Goal: Task Accomplishment & Management: Complete application form

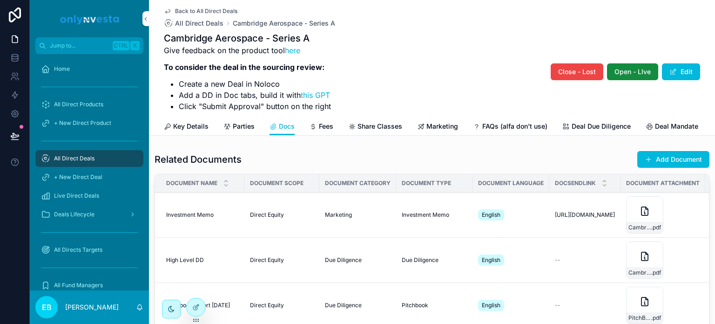
click at [89, 156] on span "All Direct Deals" at bounding box center [74, 158] width 41 height 7
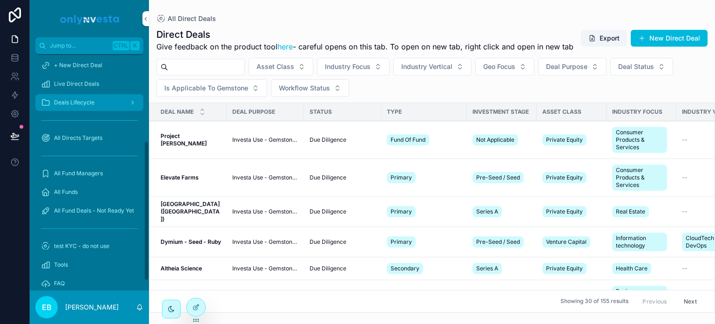
scroll to position [162, 0]
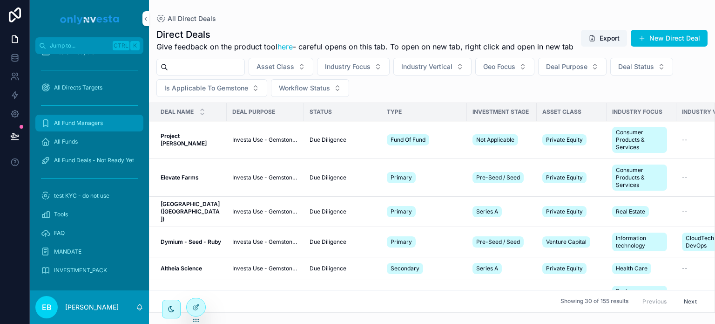
click at [77, 121] on span "All Fund Managers" at bounding box center [78, 122] width 49 height 7
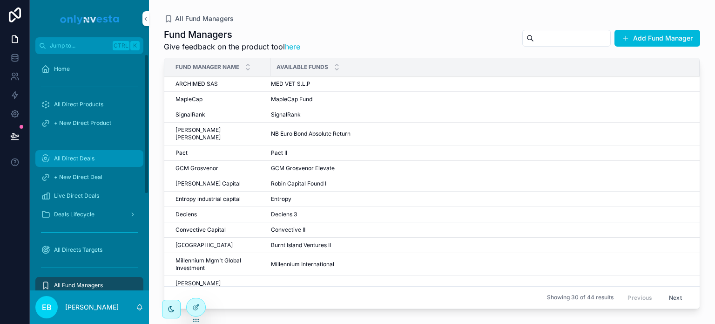
click at [81, 165] on div "All Direct Deals" at bounding box center [89, 158] width 97 height 15
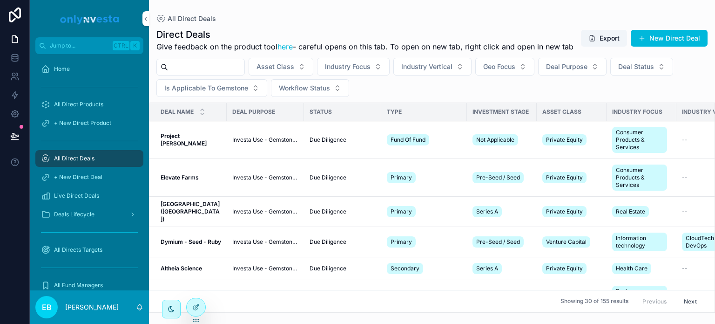
click at [189, 74] on input "scrollable content" at bounding box center [206, 67] width 76 height 13
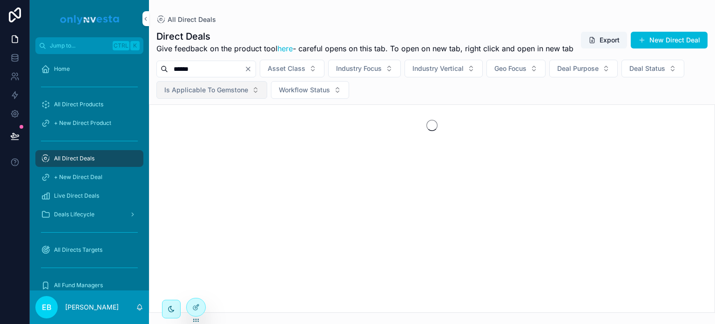
type input "******"
click at [222, 95] on span "Is Applicable To Gemstone" at bounding box center [206, 89] width 84 height 9
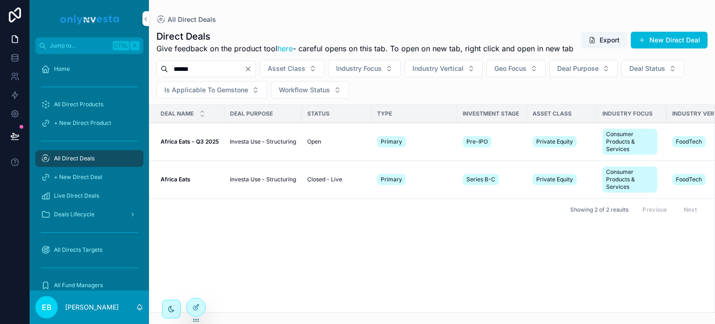
click at [194, 145] on strong "Africa Eats - Q3 2025" at bounding box center [190, 141] width 58 height 7
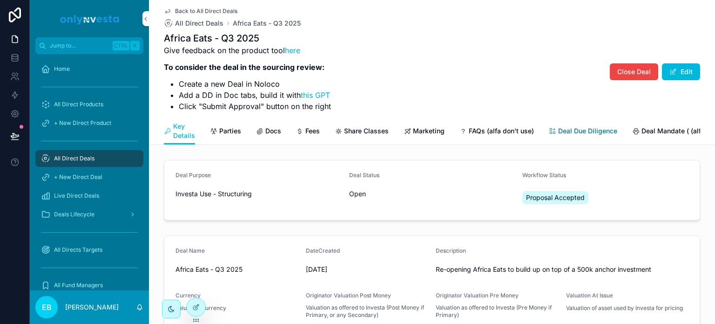
click at [567, 132] on span "Deal Due Diligence" at bounding box center [587, 130] width 59 height 9
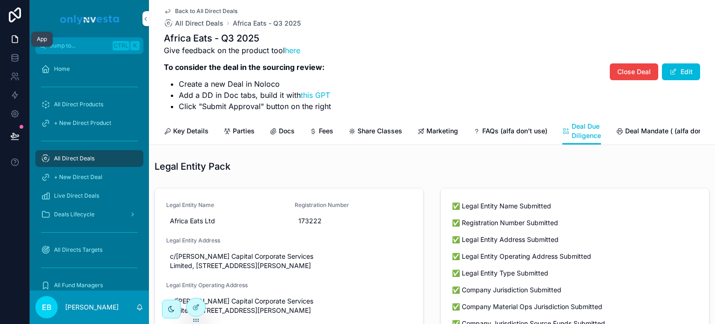
click at [18, 37] on icon at bounding box center [14, 38] width 9 height 9
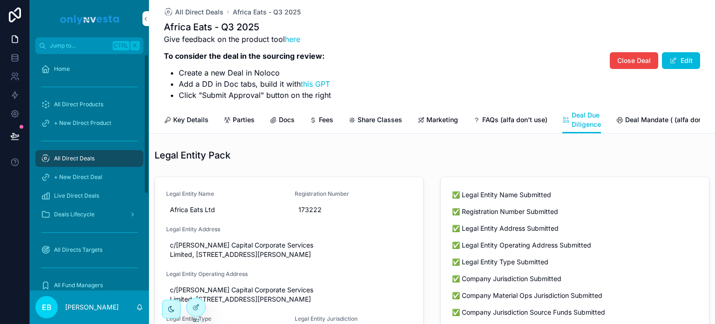
click at [65, 156] on span "All Direct Deals" at bounding box center [74, 158] width 41 height 7
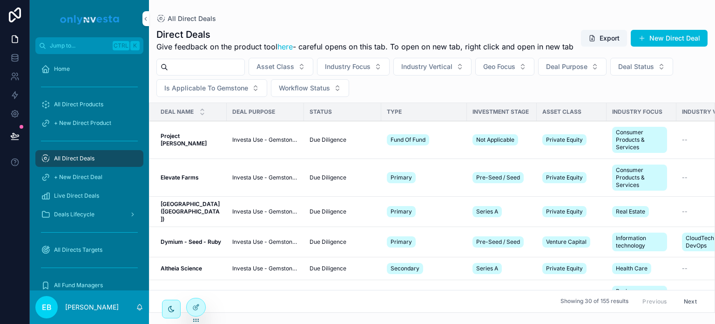
click at [197, 74] on input "scrollable content" at bounding box center [206, 67] width 76 height 13
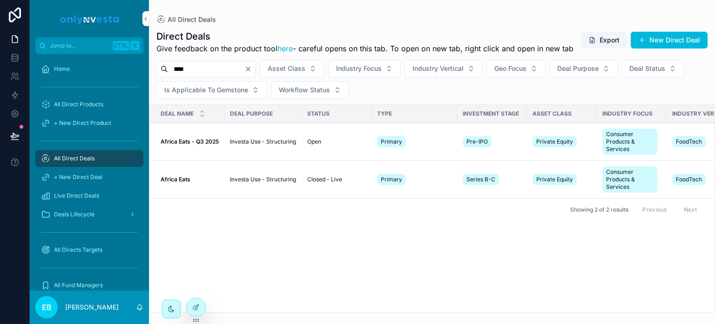
type input "****"
click at [189, 145] on span "Africa Eats - Q3 2025" at bounding box center [190, 141] width 58 height 7
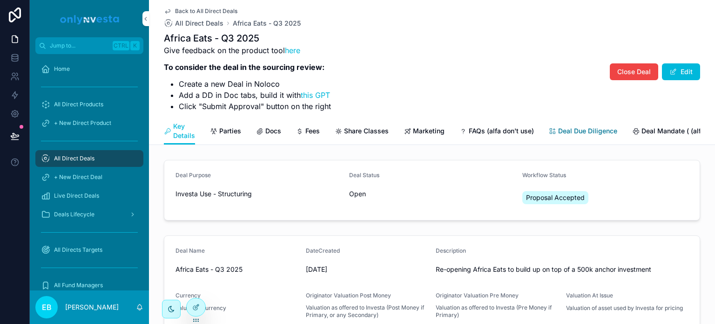
click at [570, 123] on link "Deal Due Diligence" at bounding box center [583, 131] width 68 height 19
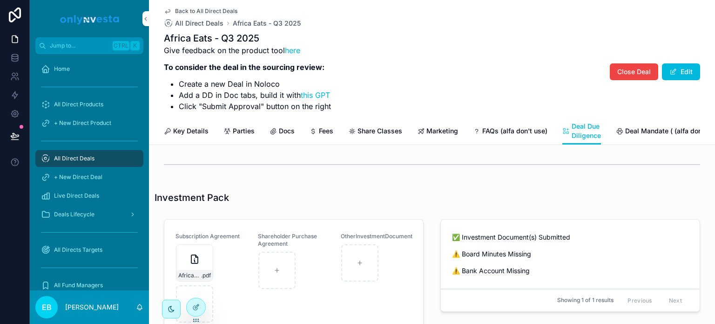
scroll to position [638, 0]
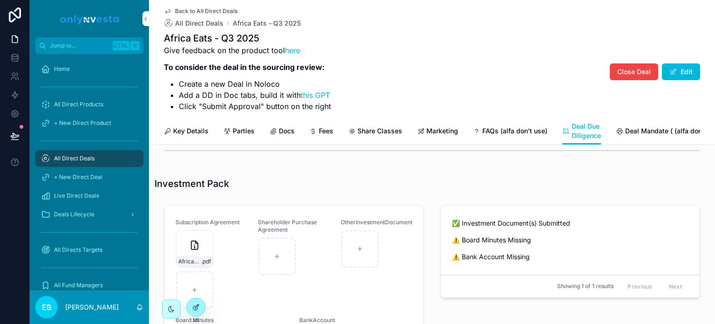
click at [194, 302] on div at bounding box center [196, 307] width 19 height 18
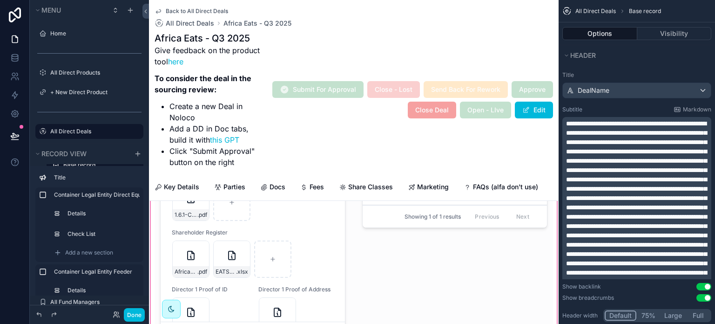
click at [203, 235] on div "scrollable content" at bounding box center [354, 224] width 410 height 265
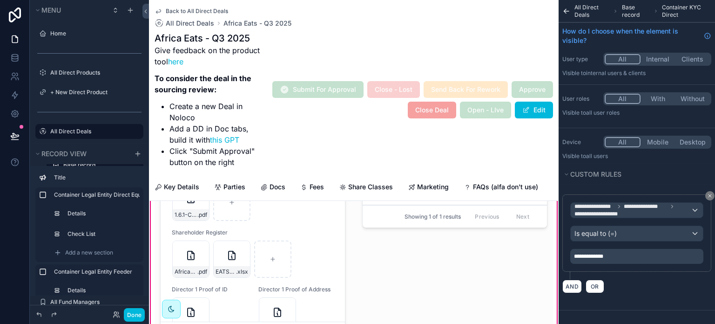
click at [296, 264] on div "scrollable content" at bounding box center [253, 225] width 197 height 254
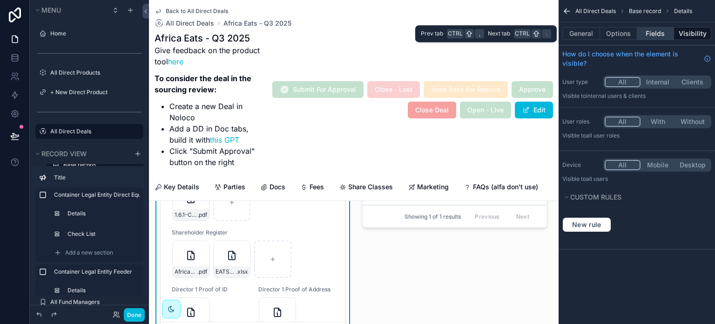
click at [661, 36] on button "Fields" at bounding box center [655, 33] width 37 height 13
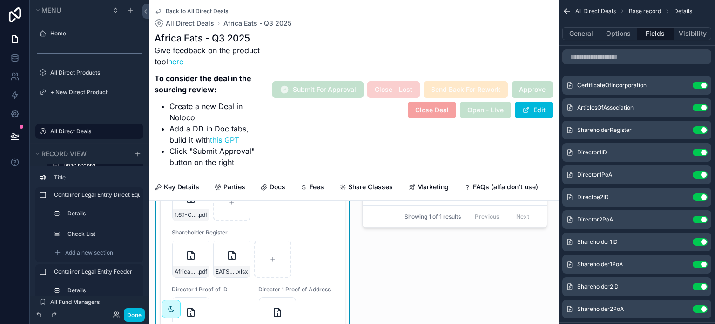
click at [0, 0] on icon "scrollable content" at bounding box center [0, 0] width 0 height 0
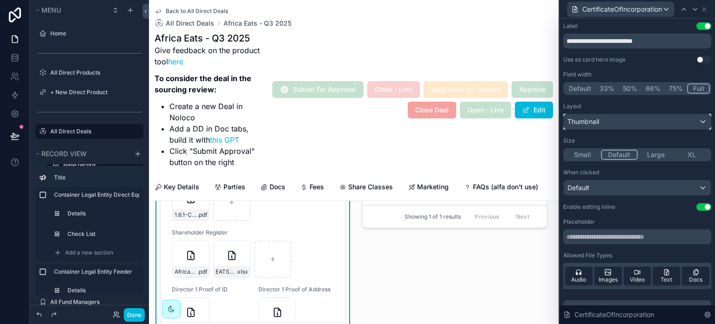
click at [699, 121] on div "Thumbnail" at bounding box center [637, 121] width 147 height 15
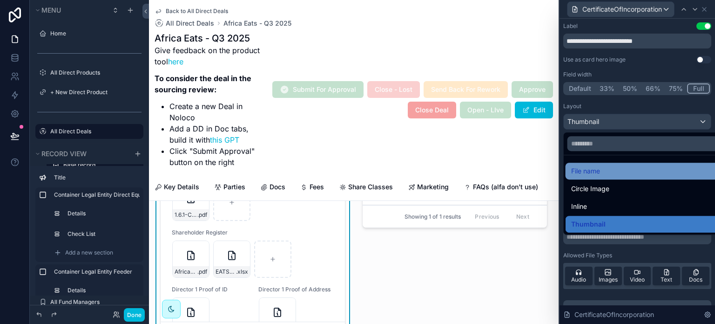
click at [617, 171] on div "File name" at bounding box center [644, 170] width 147 height 11
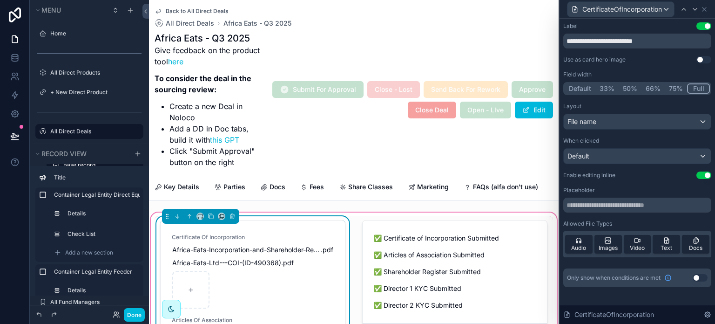
scroll to position [498, 0]
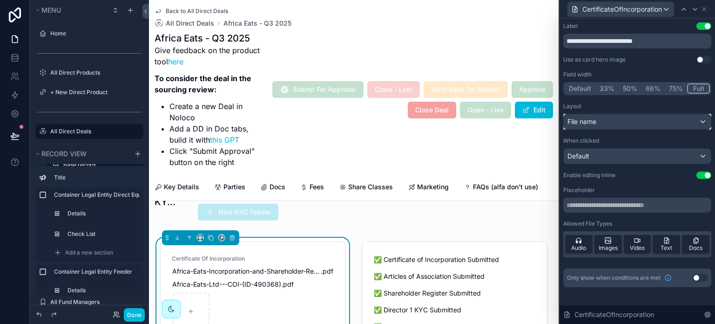
click at [705, 120] on div "File name" at bounding box center [637, 121] width 147 height 15
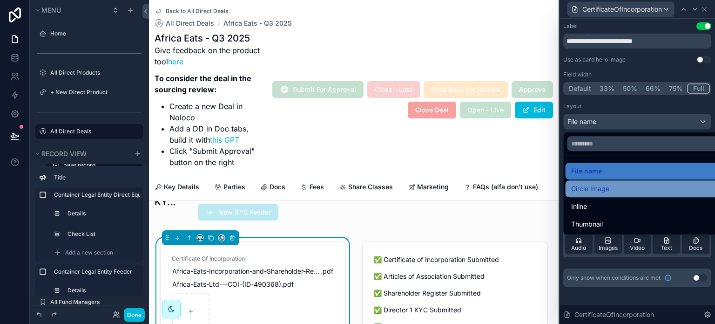
click at [641, 188] on div "Circle Image" at bounding box center [648, 188] width 154 height 11
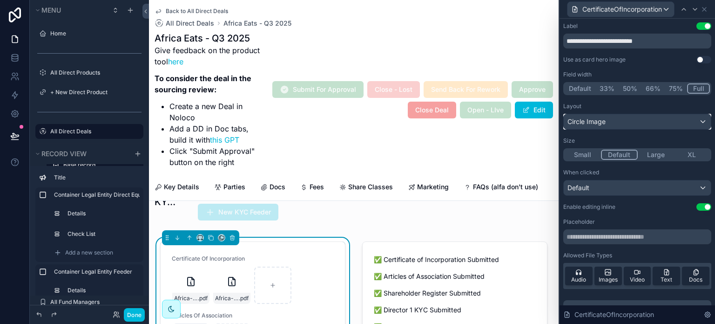
click at [698, 120] on div "Circle Image" at bounding box center [637, 121] width 147 height 15
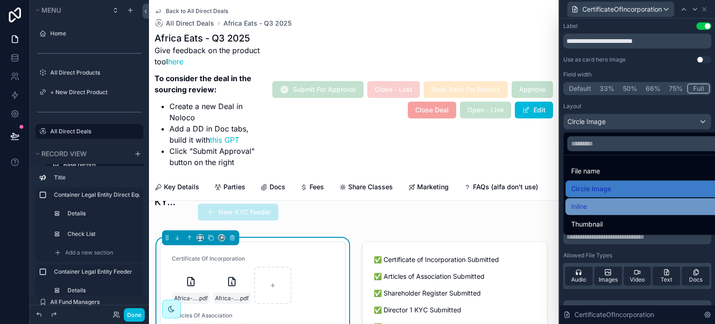
click at [631, 209] on div "Inline" at bounding box center [644, 206] width 147 height 11
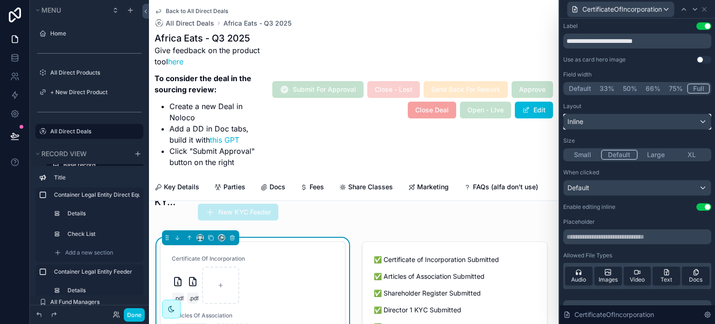
click at [698, 122] on div "Inline" at bounding box center [637, 121] width 147 height 15
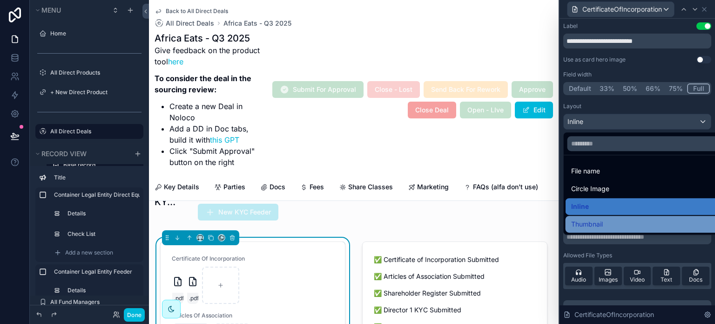
click at [639, 220] on div "Thumbnail" at bounding box center [644, 223] width 147 height 11
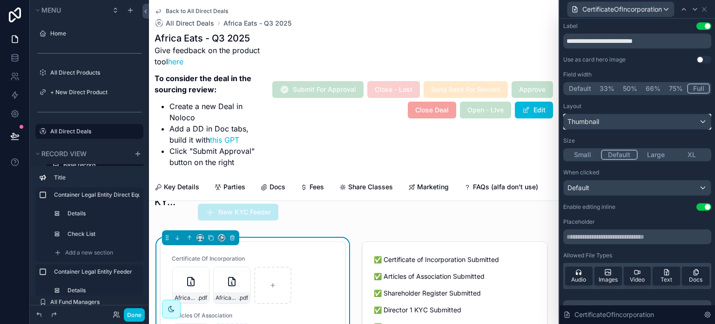
click at [693, 121] on div "Thumbnail" at bounding box center [637, 121] width 147 height 15
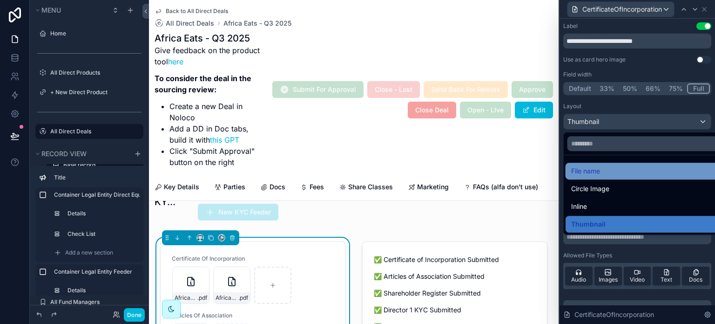
click at [656, 173] on div "File name" at bounding box center [644, 170] width 147 height 11
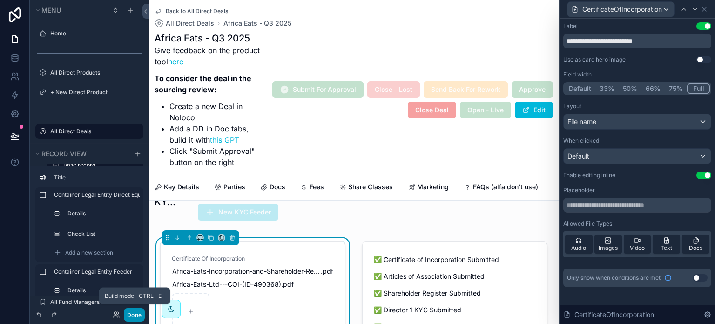
click at [136, 312] on button "Done" at bounding box center [134, 315] width 21 height 14
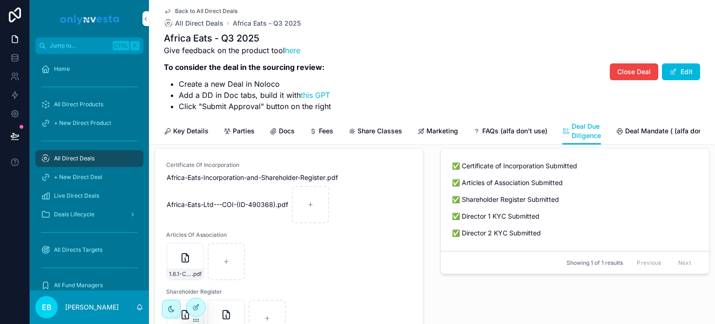
scroll to position [370, 0]
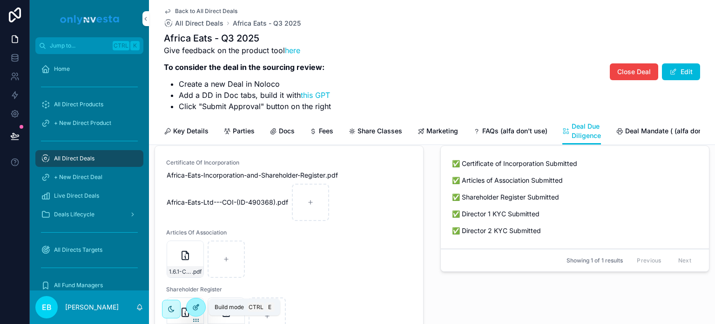
click at [192, 309] on icon at bounding box center [195, 306] width 7 height 7
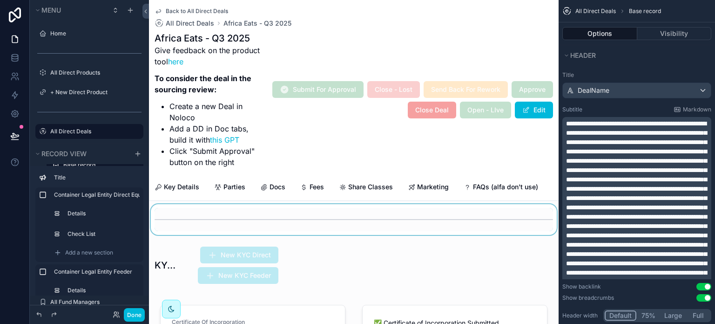
scroll to position [463, 0]
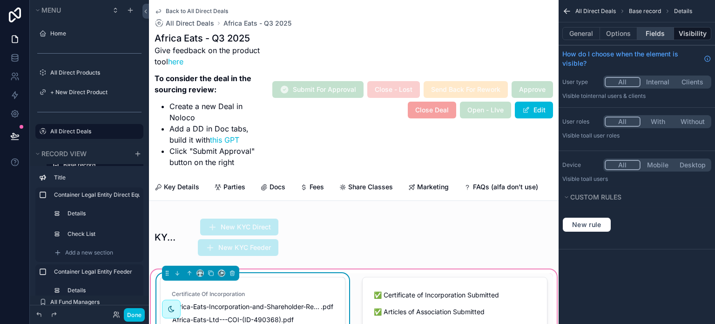
click at [658, 34] on button "Fields" at bounding box center [655, 33] width 37 height 13
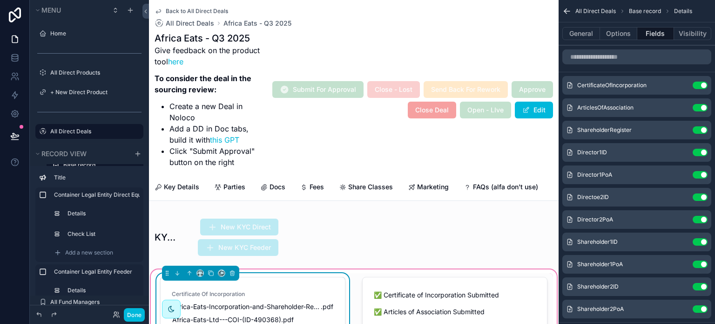
click at [0, 0] on icon "scrollable content" at bounding box center [0, 0] width 0 height 0
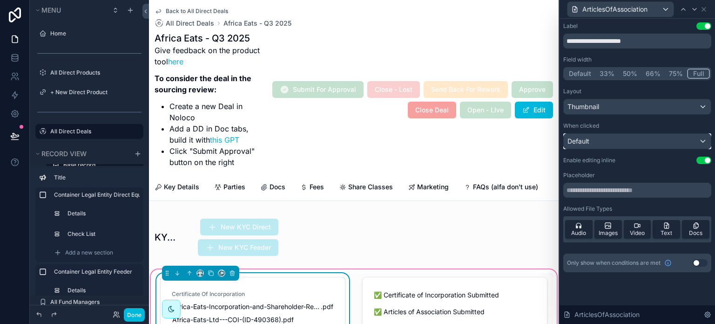
click at [666, 139] on div "Default" at bounding box center [637, 141] width 147 height 15
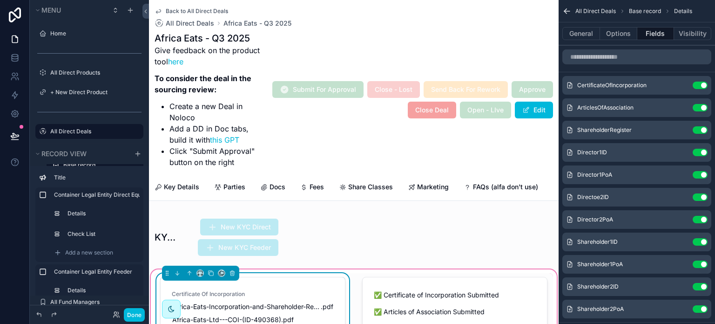
click at [0, 0] on icon "scrollable content" at bounding box center [0, 0] width 0 height 0
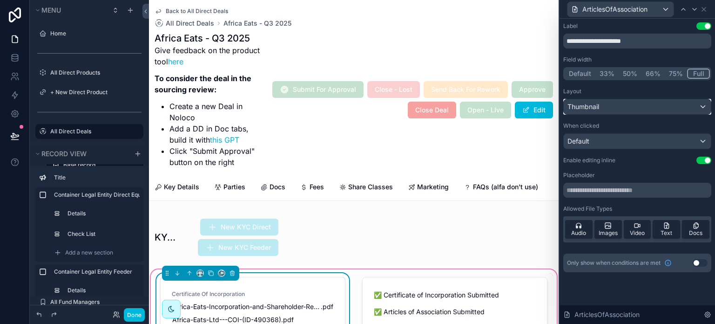
click at [677, 109] on div "Thumbnail" at bounding box center [637, 106] width 147 height 15
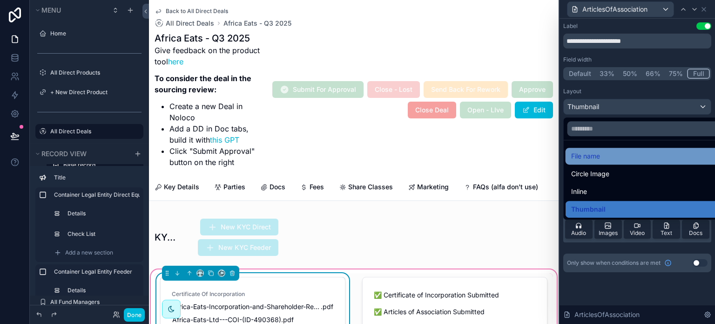
click at [656, 151] on div "File name" at bounding box center [648, 155] width 154 height 11
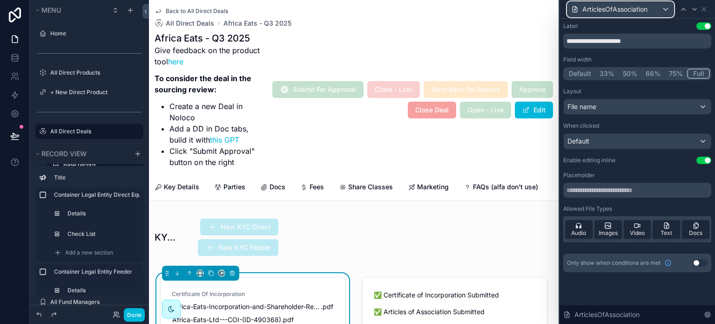
click at [652, 9] on div "ArticlesOfAssociation" at bounding box center [621, 9] width 106 height 15
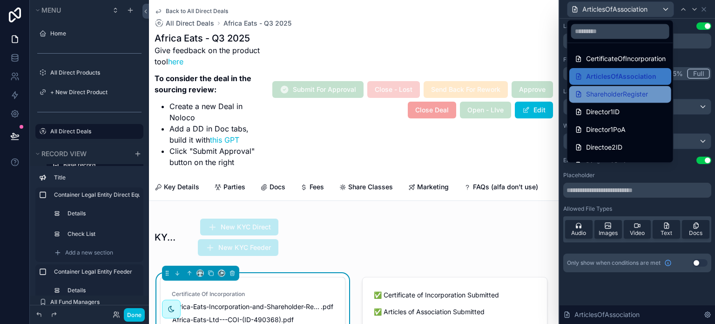
click at [635, 96] on span "ShareholderRegister" at bounding box center [617, 93] width 62 height 11
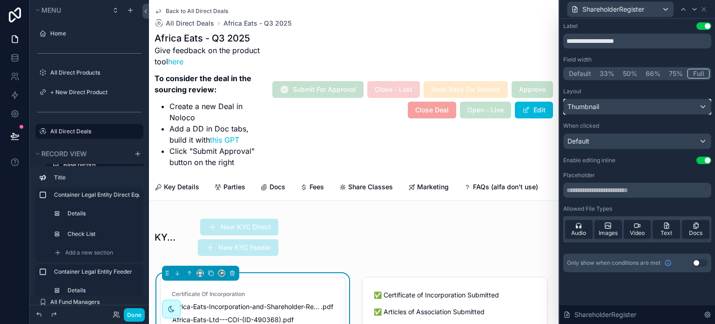
click at [673, 109] on div "Thumbnail" at bounding box center [637, 106] width 147 height 15
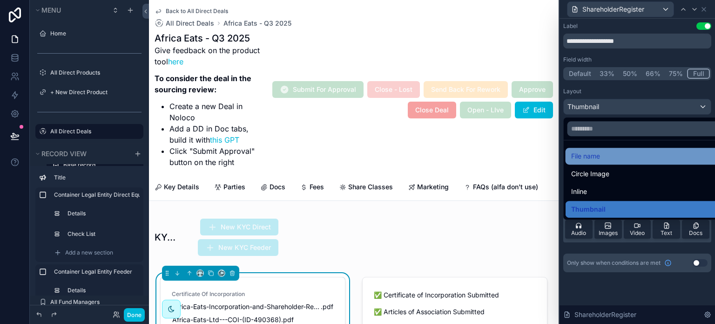
click at [674, 149] on div "File name" at bounding box center [648, 156] width 165 height 17
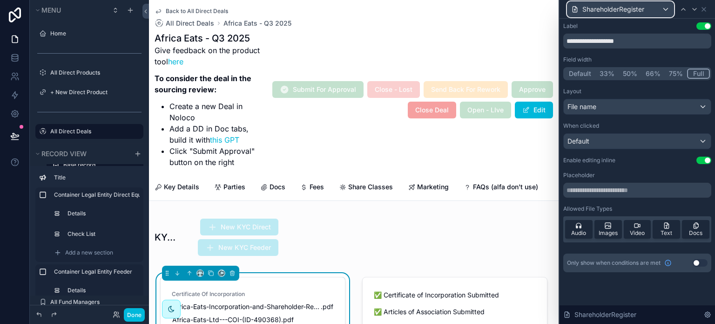
click at [631, 8] on span "ShareholderRegister" at bounding box center [614, 9] width 62 height 9
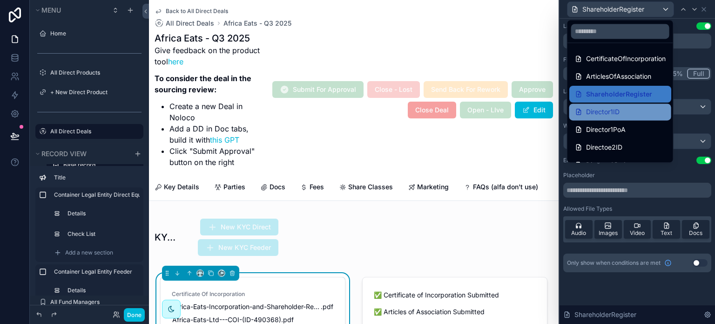
click at [615, 112] on span "Director1ID" at bounding box center [603, 111] width 34 height 11
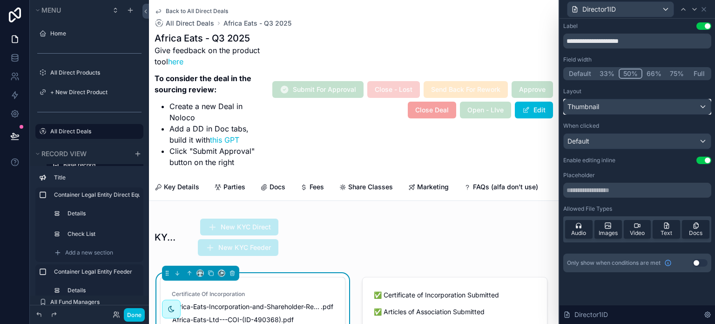
click at [665, 104] on div "Thumbnail" at bounding box center [637, 106] width 147 height 15
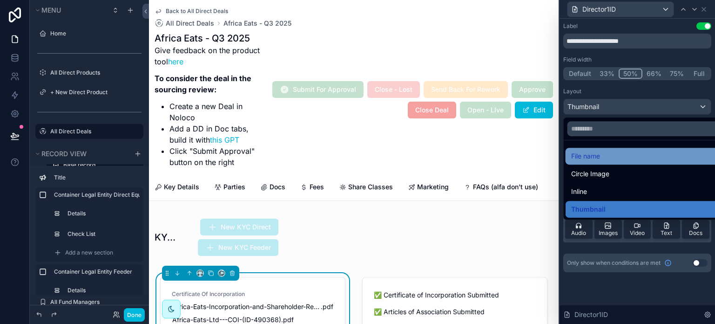
click at [644, 160] on div "File name" at bounding box center [648, 155] width 154 height 11
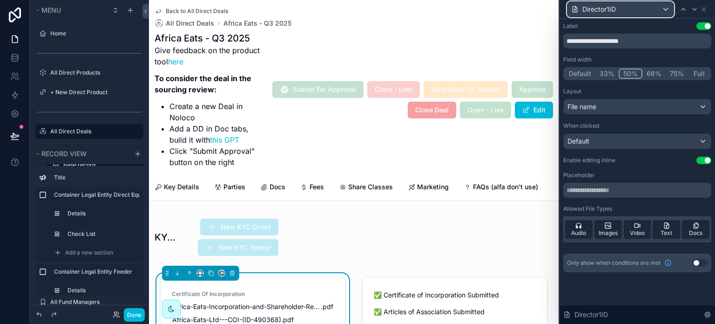
click at [644, 5] on div "Director1ID" at bounding box center [621, 9] width 106 height 15
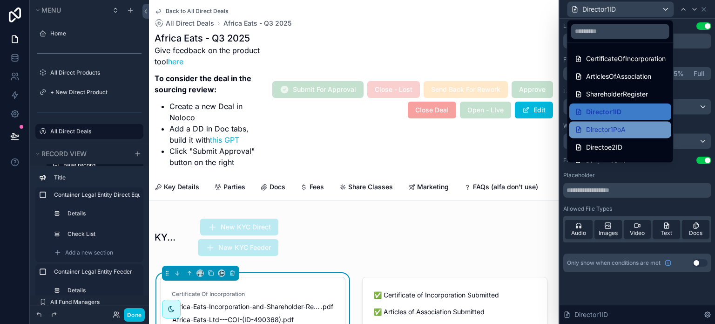
click at [622, 125] on span "Director1PoA" at bounding box center [606, 129] width 40 height 11
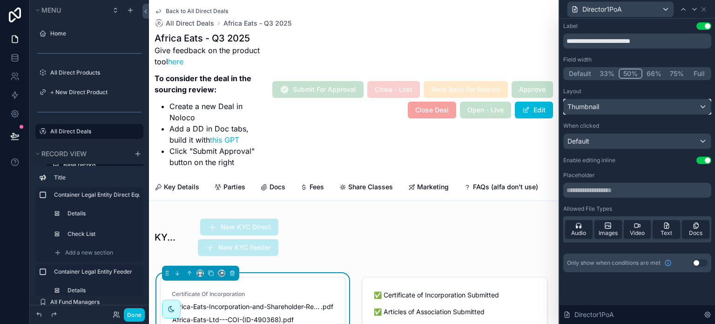
click at [624, 107] on div "Thumbnail" at bounding box center [637, 106] width 147 height 15
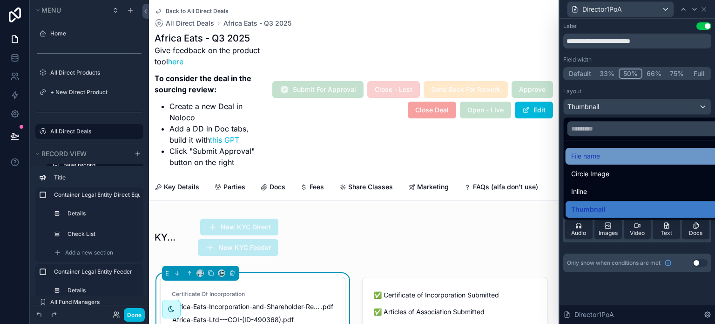
click at [615, 156] on div "File name" at bounding box center [648, 155] width 154 height 11
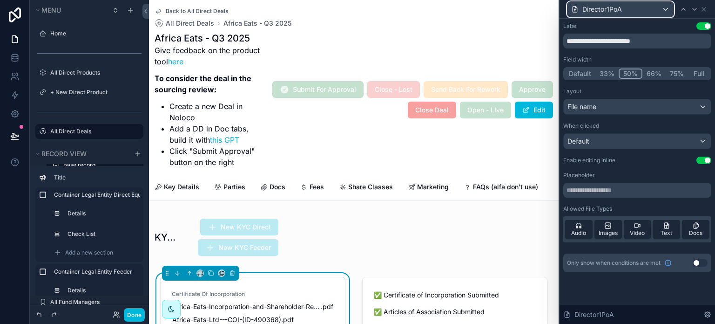
click at [626, 8] on div "Director1PoA" at bounding box center [621, 9] width 106 height 15
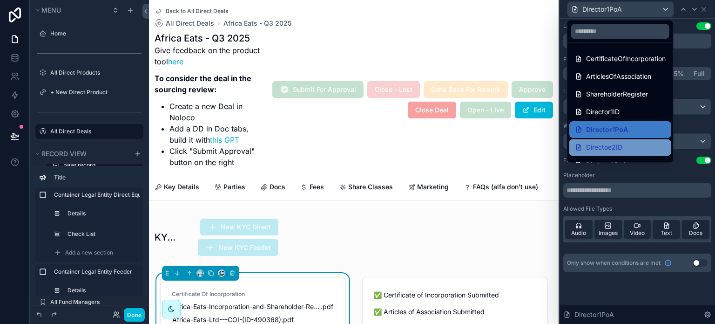
click at [621, 142] on span "Directoe2ID" at bounding box center [604, 147] width 36 height 11
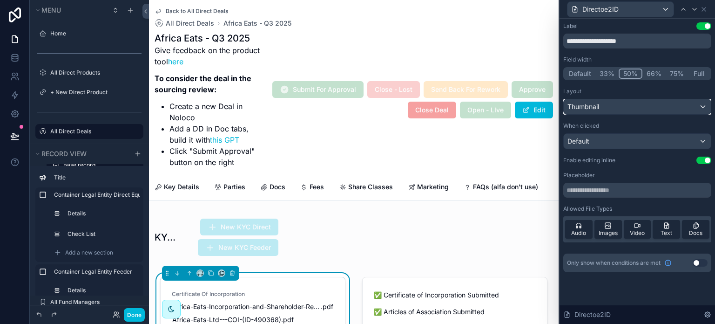
click at [630, 108] on div "Thumbnail" at bounding box center [637, 106] width 147 height 15
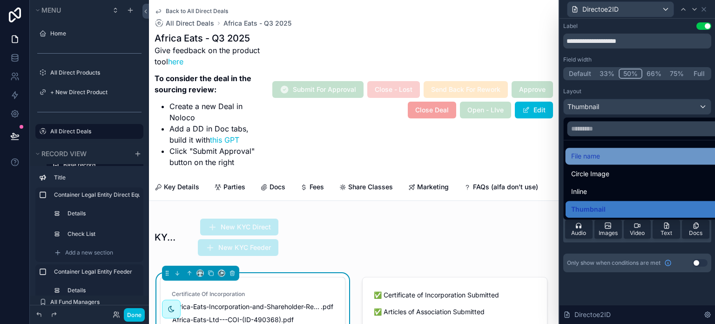
click at [621, 156] on div "File name" at bounding box center [648, 155] width 154 height 11
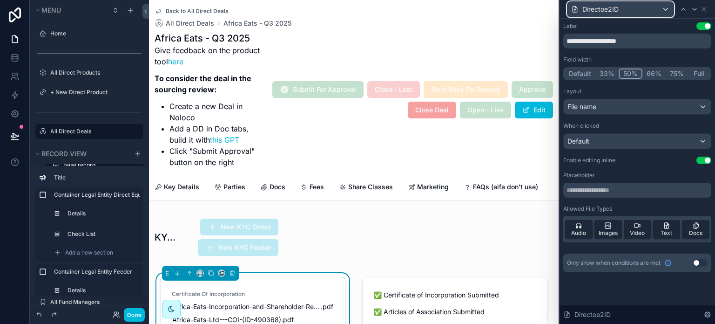
click at [637, 8] on div "Directoe2ID" at bounding box center [621, 9] width 106 height 15
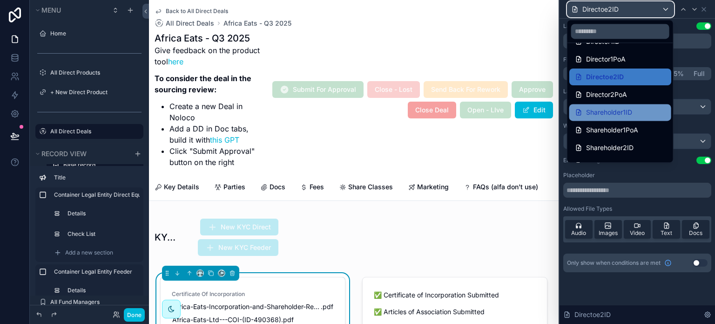
scroll to position [84, 0]
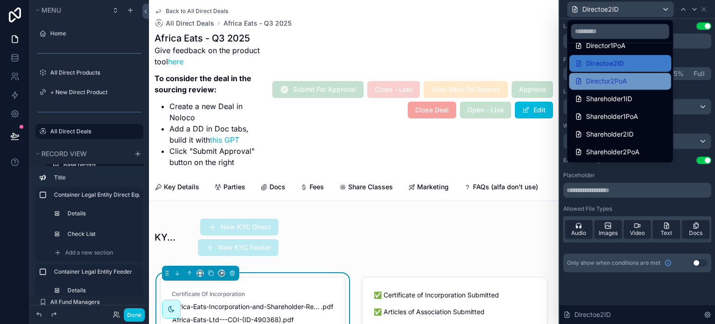
click at [621, 80] on span "Director2PoA" at bounding box center [606, 80] width 41 height 11
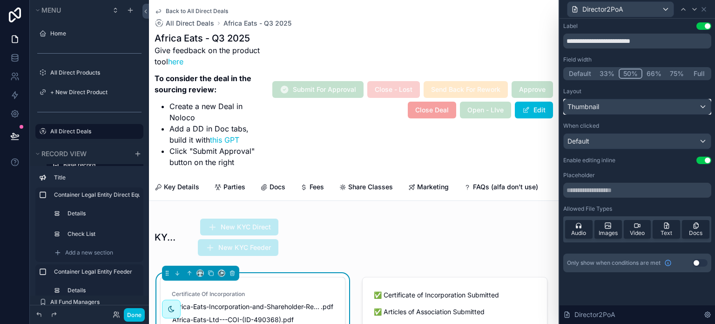
click at [625, 108] on div "Thumbnail" at bounding box center [637, 106] width 147 height 15
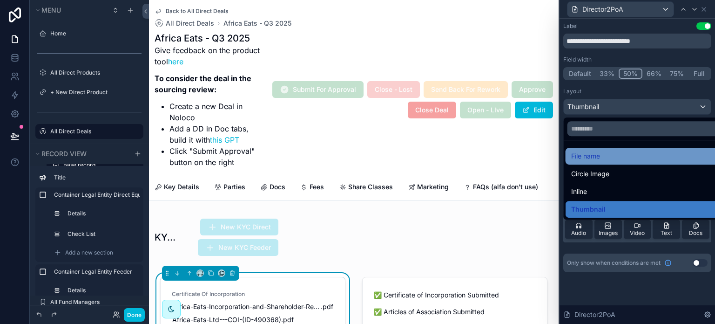
click at [620, 155] on div "File name" at bounding box center [648, 155] width 154 height 11
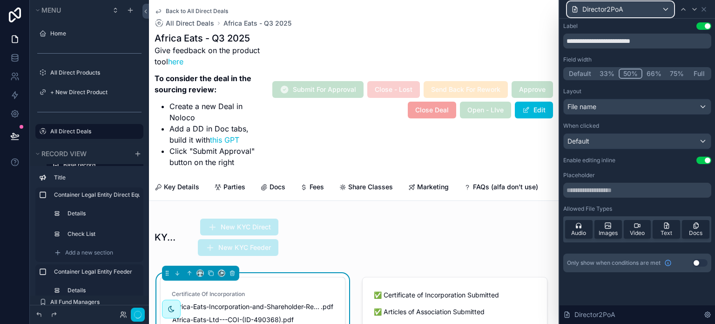
click at [617, 6] on span "Director2PoA" at bounding box center [603, 9] width 41 height 9
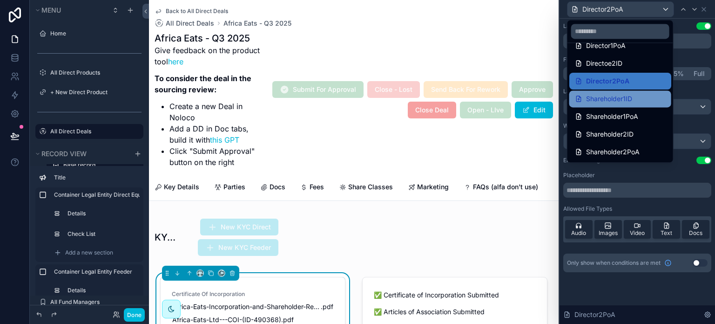
click at [616, 93] on div "Shareholder1ID" at bounding box center [621, 98] width 102 height 17
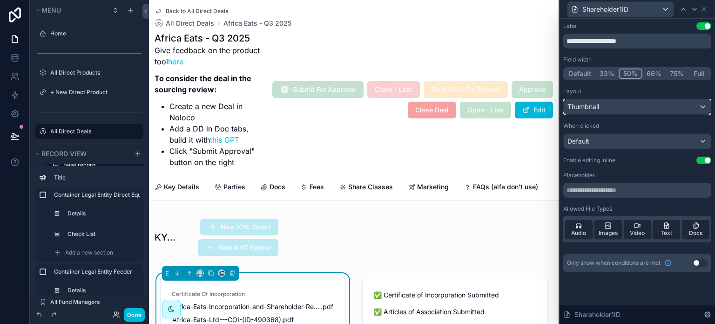
click at [609, 104] on div "Thumbnail" at bounding box center [637, 106] width 147 height 15
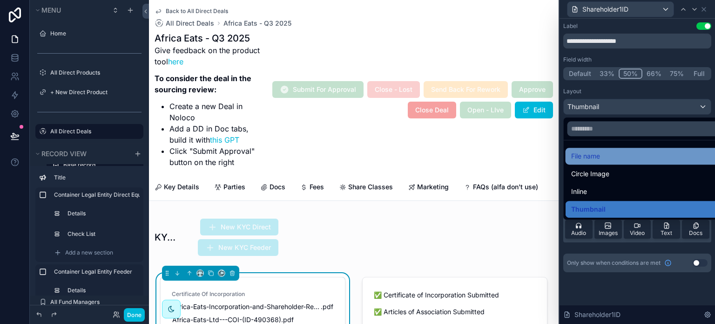
click at [607, 151] on div "File name" at bounding box center [648, 155] width 154 height 11
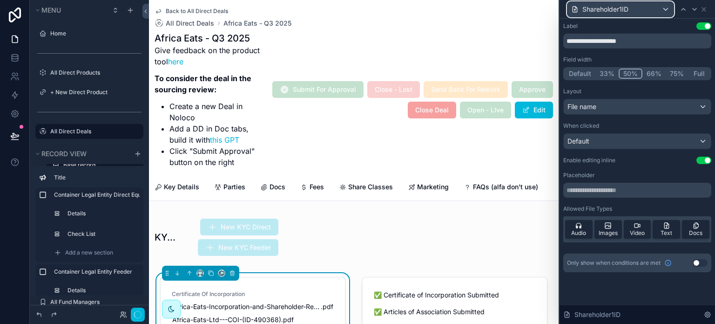
click at [618, 9] on span "Shareholder1ID" at bounding box center [606, 9] width 46 height 9
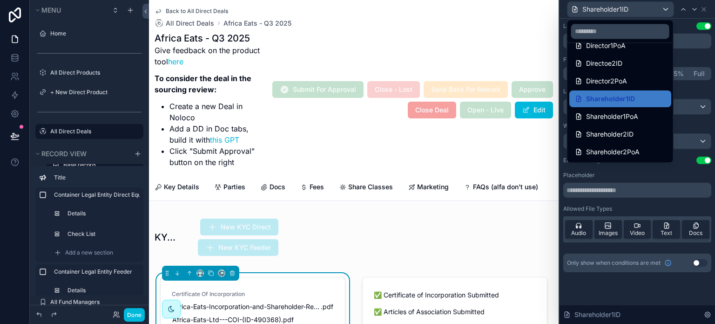
click at [615, 115] on span "Shareholder1PoA" at bounding box center [612, 116] width 52 height 11
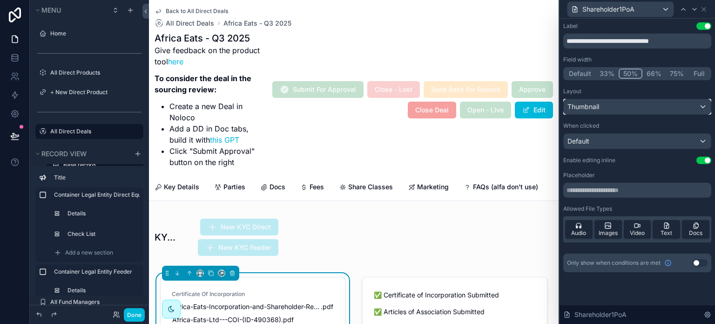
click at [617, 109] on div "Thumbnail" at bounding box center [637, 106] width 147 height 15
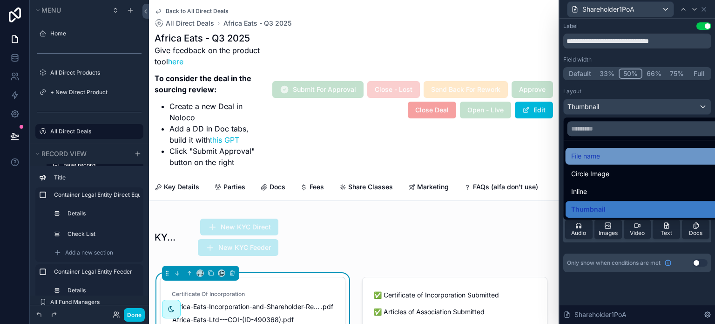
click at [609, 158] on div "File name" at bounding box center [648, 155] width 154 height 11
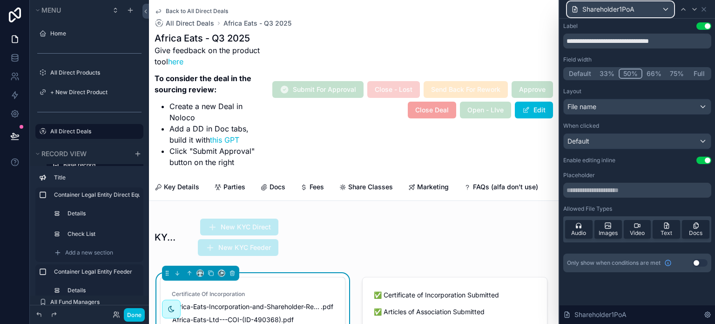
click at [640, 10] on div "Shareholder1PoA" at bounding box center [621, 9] width 106 height 15
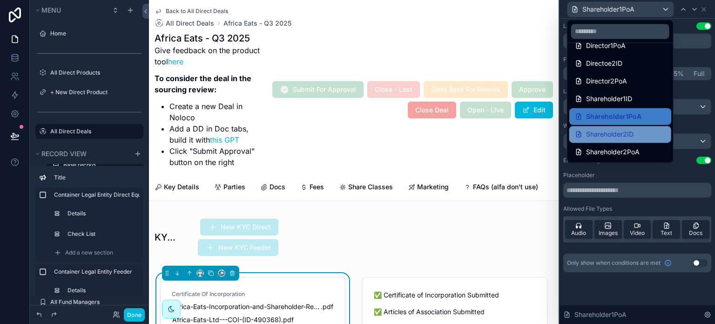
click at [628, 129] on span "Shareholder2ID" at bounding box center [609, 134] width 47 height 11
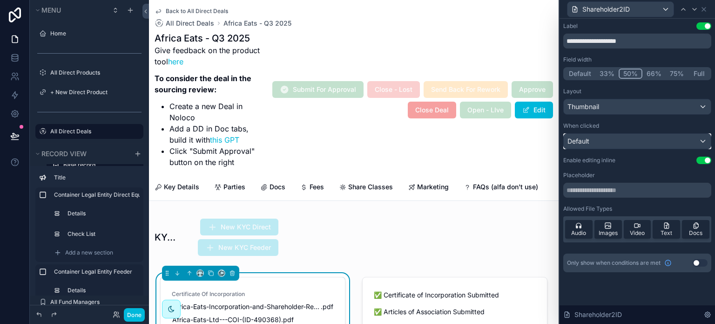
click at [624, 144] on div "Default" at bounding box center [637, 141] width 147 height 15
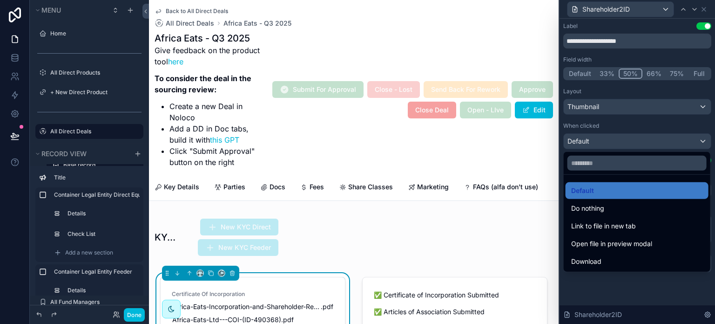
click at [624, 144] on div at bounding box center [638, 162] width 156 height 324
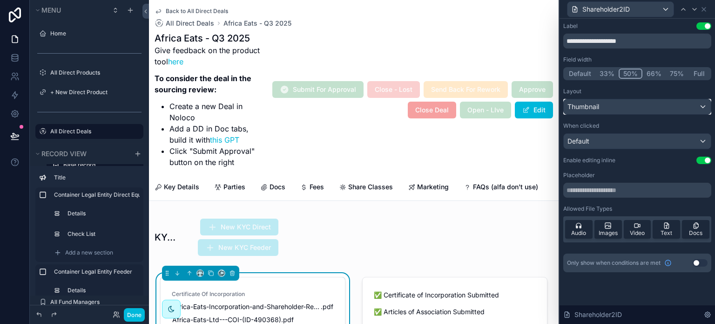
click at [625, 108] on div "Thumbnail" at bounding box center [637, 106] width 147 height 15
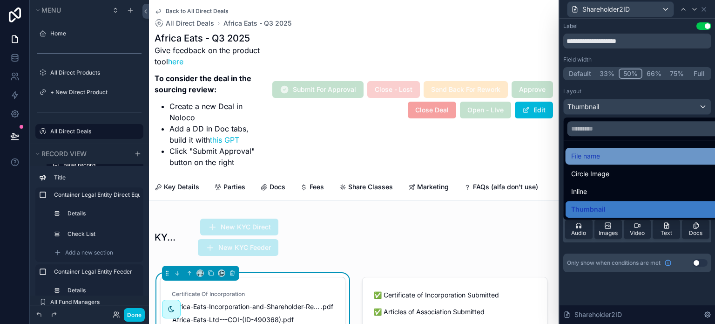
click at [626, 152] on div "File name" at bounding box center [648, 155] width 154 height 11
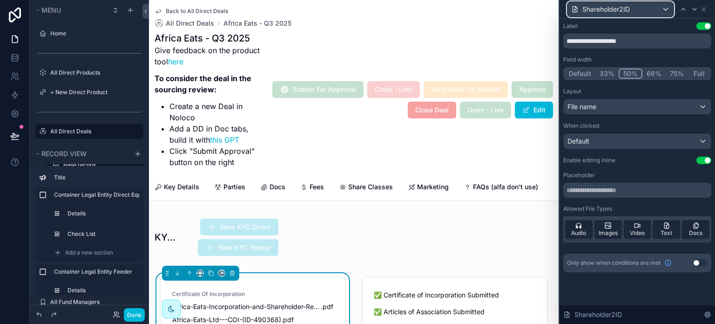
click at [637, 7] on div "Shareholder2ID" at bounding box center [621, 9] width 106 height 15
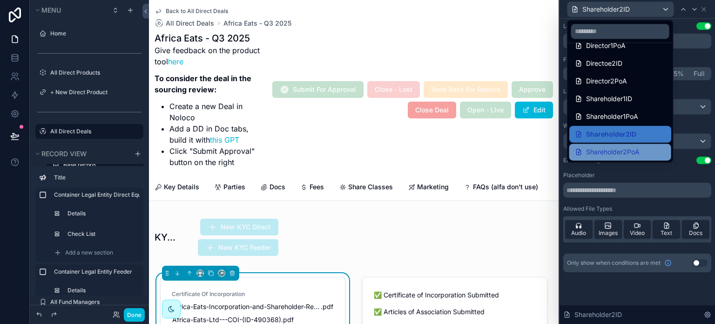
click at [630, 149] on span "Shareholder2PoA" at bounding box center [613, 151] width 54 height 11
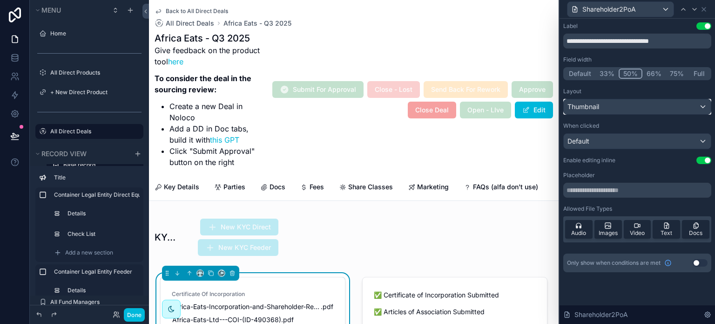
click at [613, 108] on div "Thumbnail" at bounding box center [637, 106] width 147 height 15
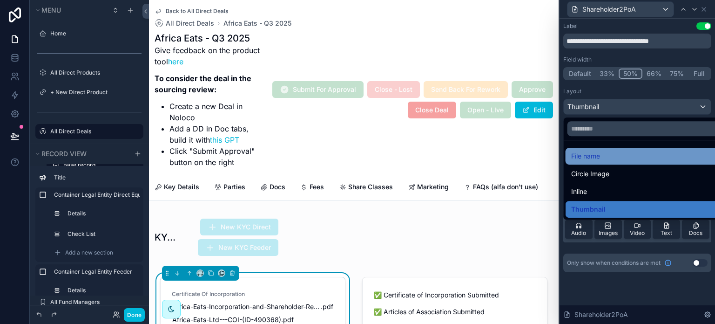
click at [620, 156] on div "File name" at bounding box center [648, 155] width 154 height 11
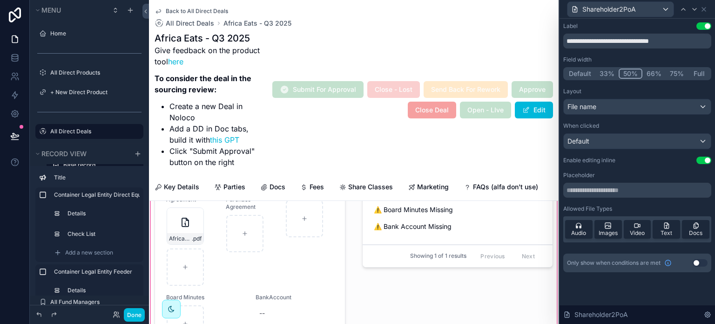
scroll to position [975, 0]
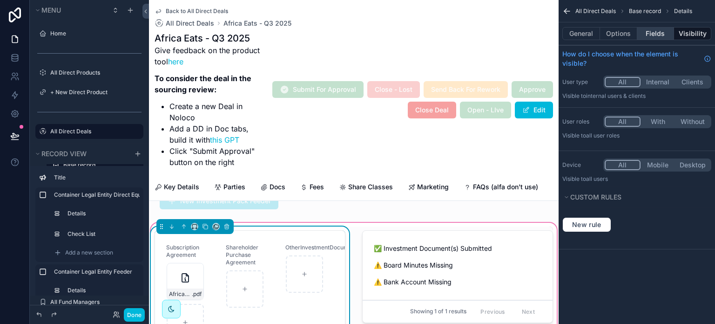
click at [658, 38] on button "Fields" at bounding box center [655, 33] width 37 height 13
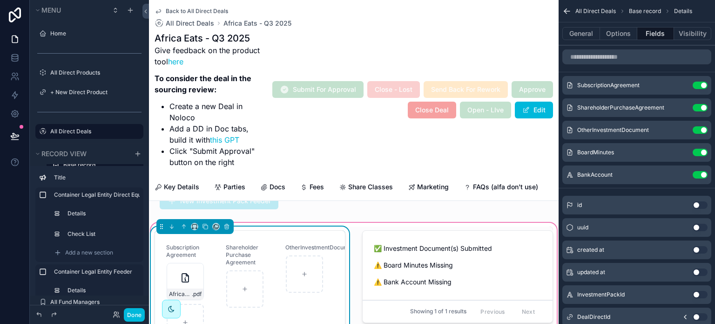
click at [0, 0] on icon "scrollable content" at bounding box center [0, 0] width 0 height 0
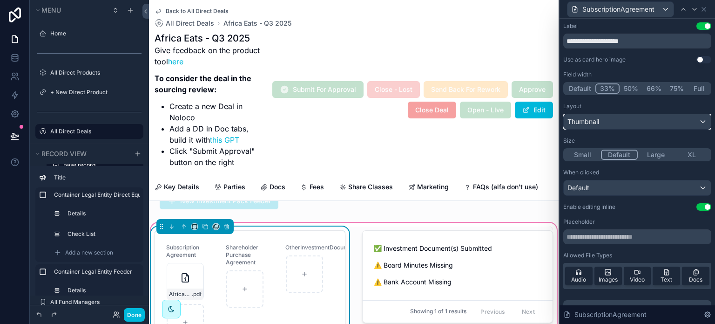
click at [655, 121] on div "Thumbnail" at bounding box center [637, 121] width 147 height 15
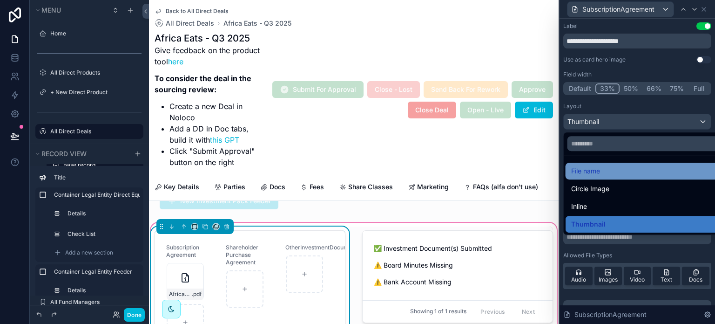
click at [637, 170] on div "File name" at bounding box center [644, 170] width 147 height 11
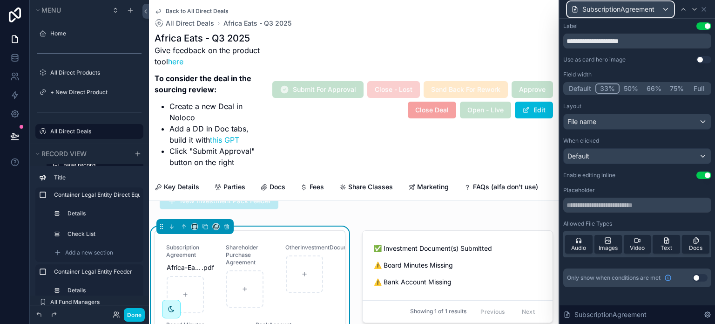
click at [664, 11] on div "SubscriptionAgreement" at bounding box center [621, 9] width 106 height 15
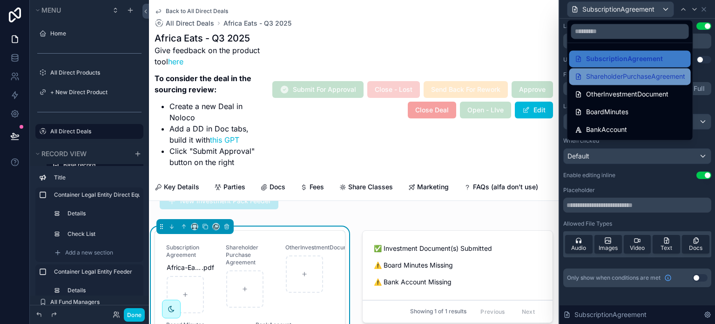
click at [641, 73] on span "ShareholderPurchaseAgreement" at bounding box center [635, 76] width 99 height 11
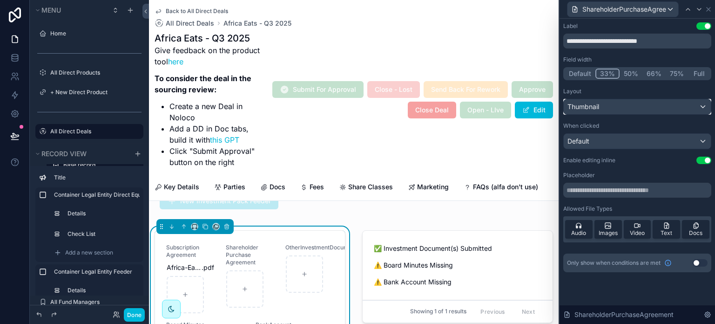
click at [648, 104] on div "Thumbnail" at bounding box center [637, 106] width 147 height 15
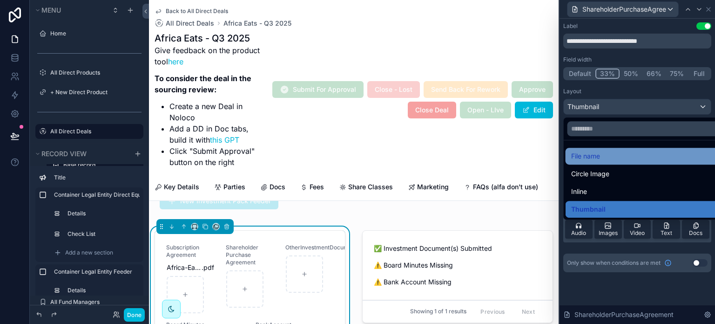
click at [646, 155] on div "File name" at bounding box center [648, 155] width 154 height 11
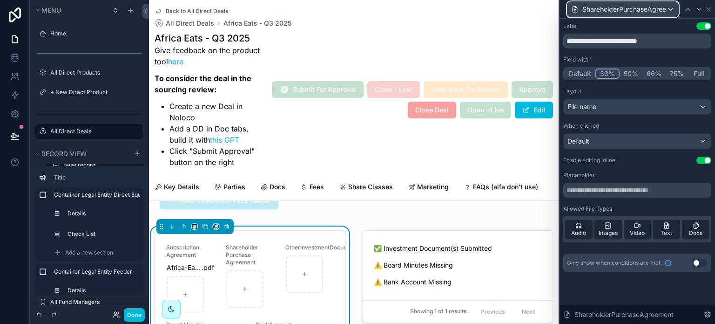
click at [656, 7] on span "ShareholderPurchaseAgreement" at bounding box center [625, 9] width 84 height 9
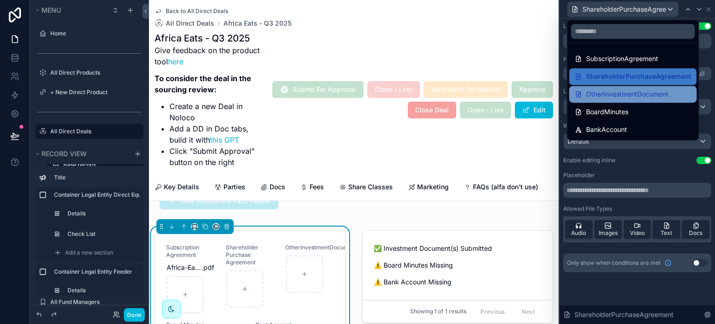
click at [640, 98] on span "OtherInvestmentDocument" at bounding box center [627, 93] width 82 height 11
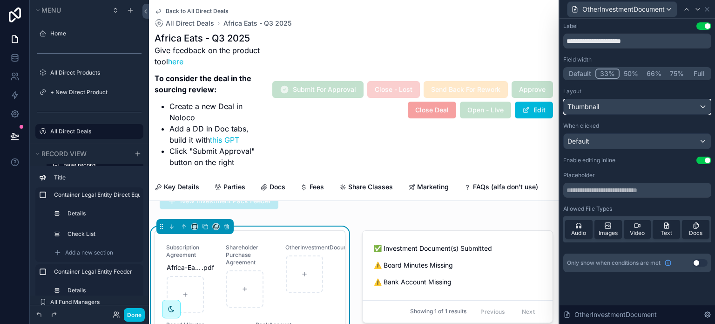
click at [639, 107] on div "Thumbnail" at bounding box center [637, 106] width 147 height 15
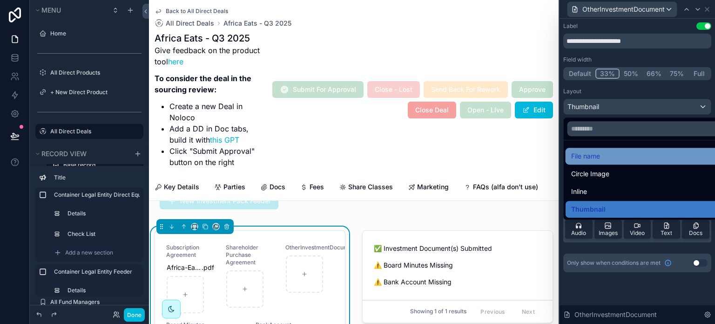
click at [639, 155] on div "File name" at bounding box center [648, 155] width 154 height 11
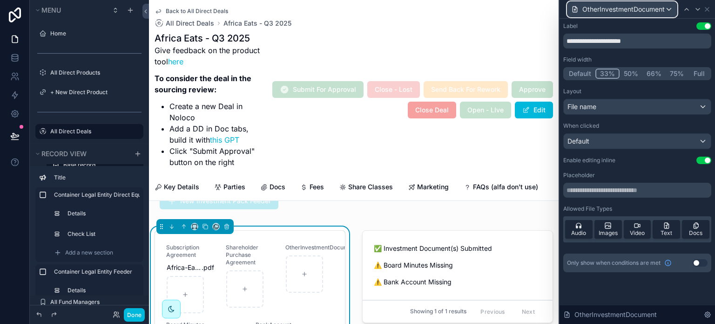
click at [643, 5] on span "OtherInvestmentDocument" at bounding box center [624, 9] width 82 height 9
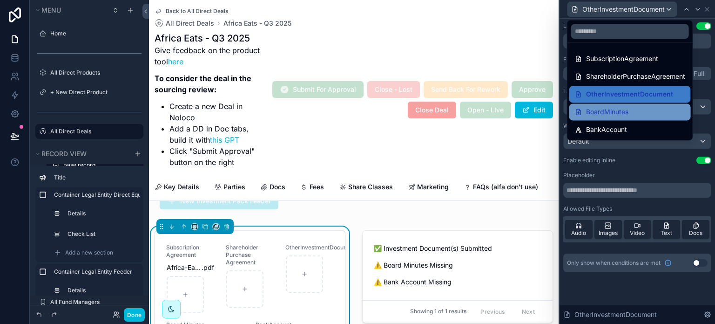
click at [642, 113] on div "BoardMinutes" at bounding box center [630, 111] width 110 height 11
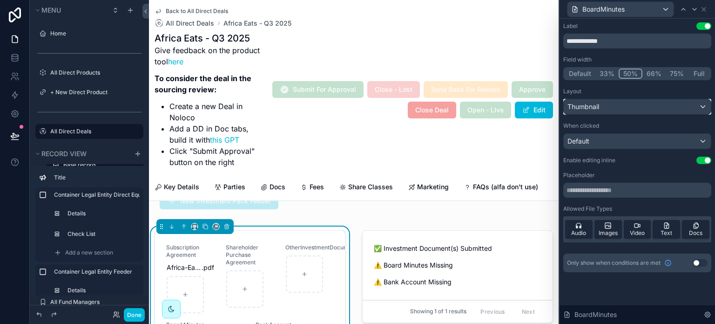
click at [641, 103] on div "Thumbnail" at bounding box center [637, 106] width 147 height 15
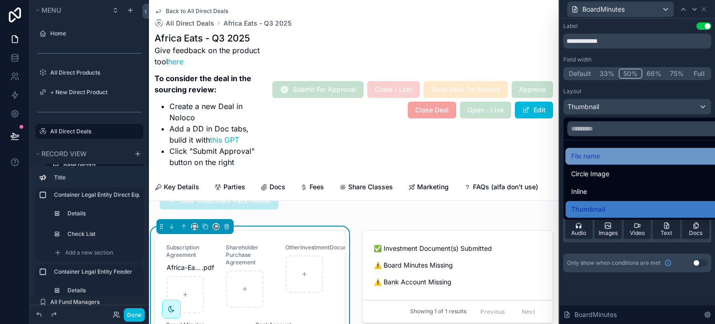
click at [635, 156] on div "File name" at bounding box center [648, 155] width 154 height 11
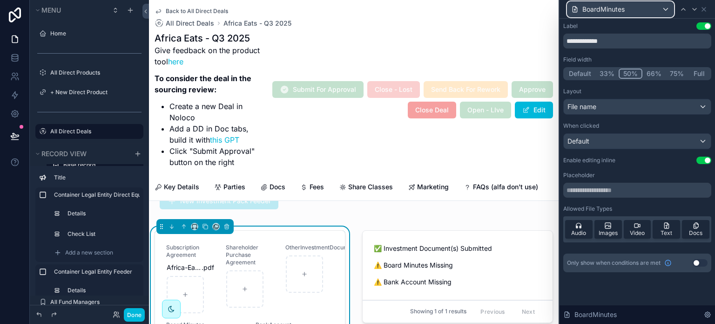
click at [620, 10] on span "BoardMinutes" at bounding box center [604, 9] width 42 height 9
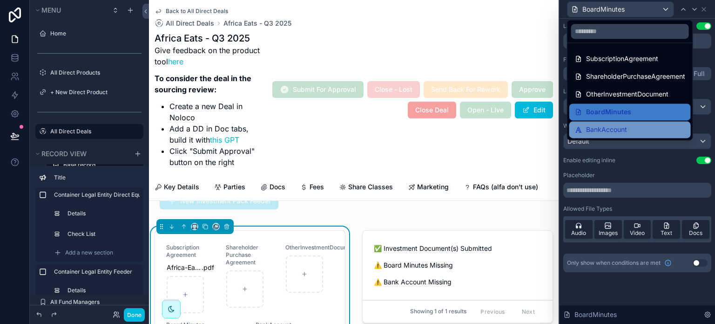
click at [624, 126] on span "BankAccount" at bounding box center [606, 129] width 41 height 11
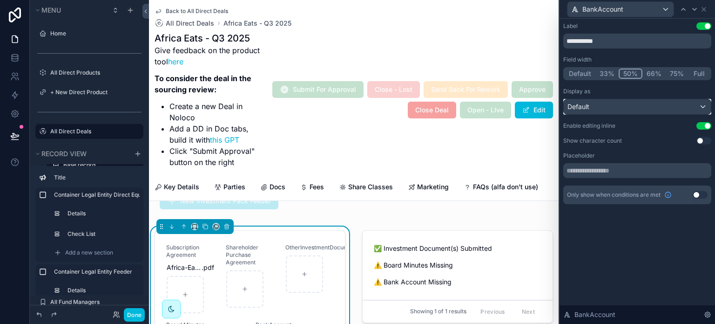
click at [643, 104] on div "Default" at bounding box center [637, 106] width 147 height 15
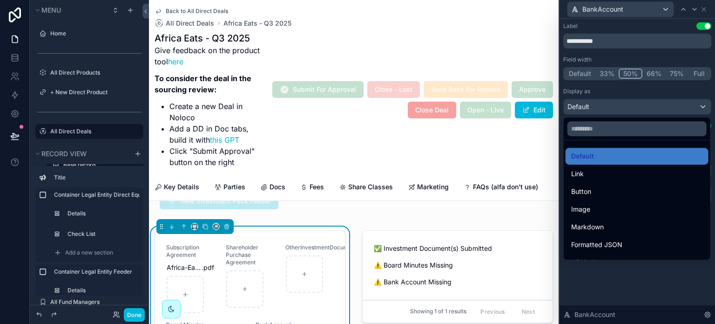
click at [643, 104] on div at bounding box center [638, 162] width 156 height 324
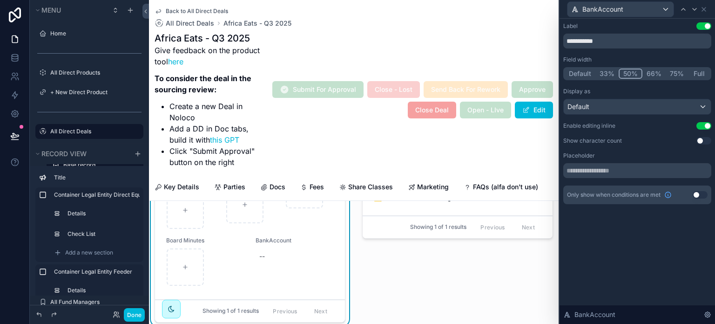
scroll to position [1052, 0]
click at [629, 106] on div "Default" at bounding box center [637, 106] width 147 height 15
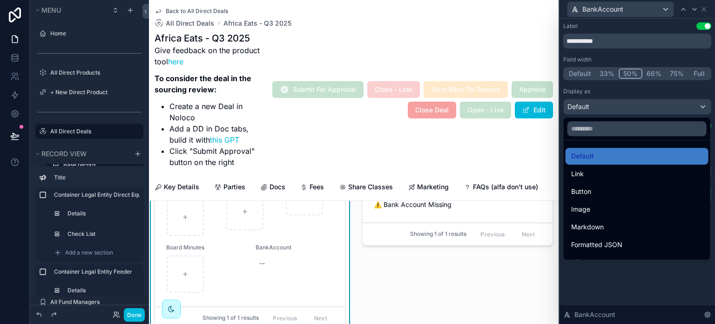
click at [629, 106] on div at bounding box center [638, 162] width 156 height 324
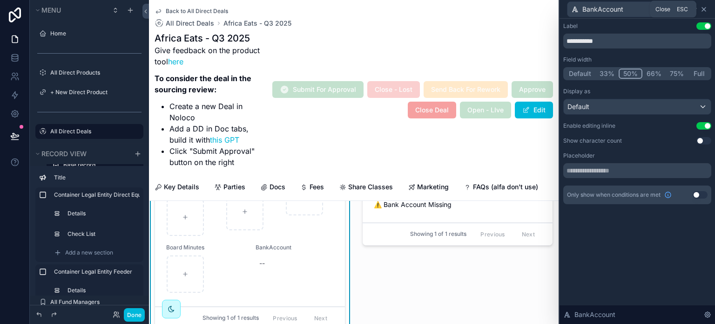
click at [703, 9] on icon at bounding box center [703, 9] width 7 height 7
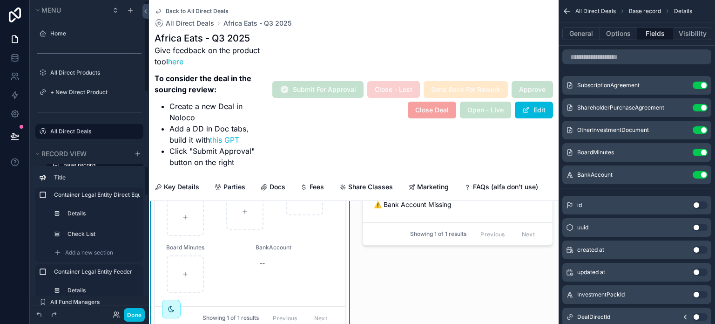
click at [140, 317] on button "Done" at bounding box center [134, 315] width 21 height 14
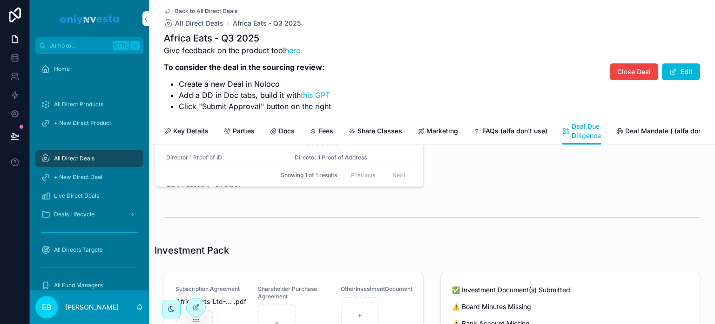
scroll to position [575, 0]
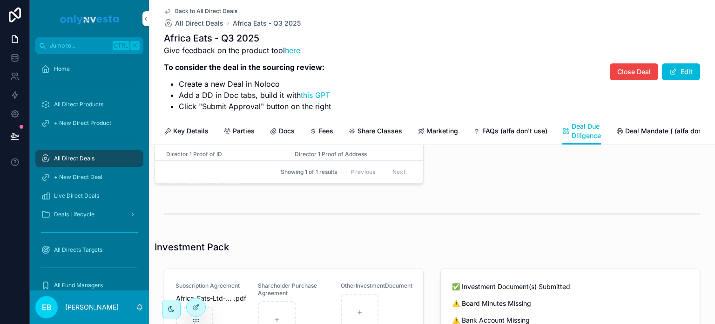
click at [216, 158] on span "Director 1 Proof of ID" at bounding box center [224, 153] width 117 height 7
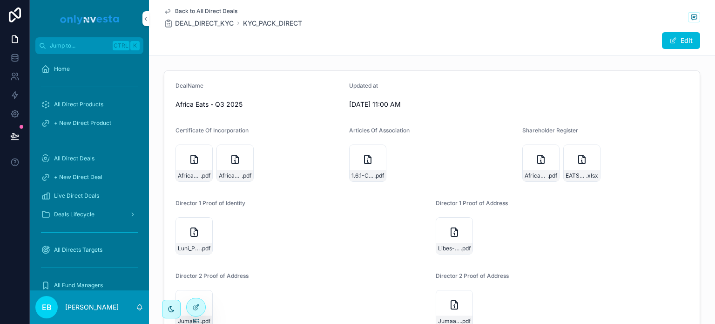
click at [164, 11] on icon "scrollable content" at bounding box center [167, 10] width 7 height 7
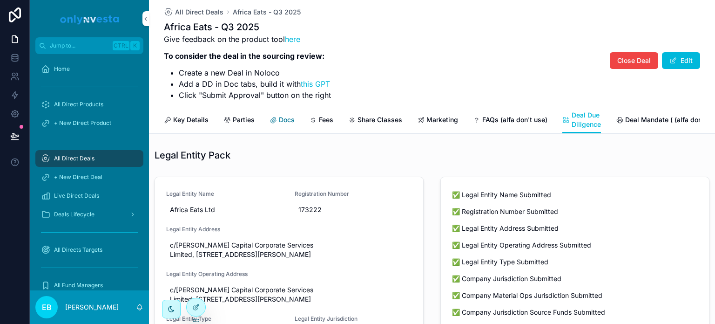
click at [282, 121] on span "Docs" at bounding box center [287, 119] width 16 height 9
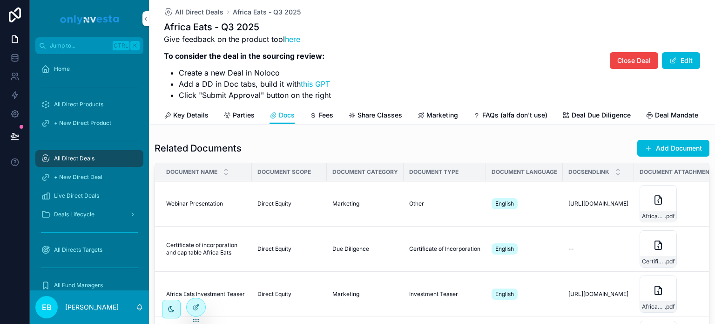
click at [79, 155] on span "All Direct Deals" at bounding box center [74, 158] width 41 height 7
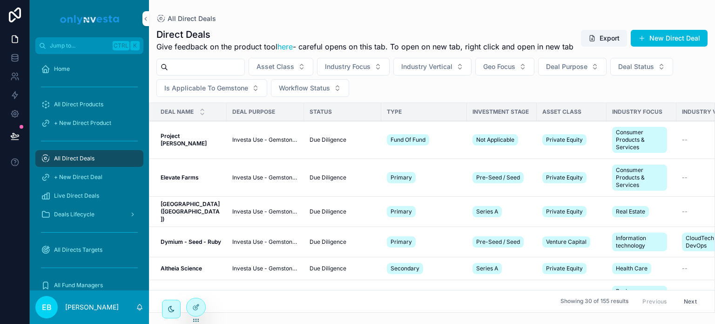
click at [186, 74] on input "scrollable content" at bounding box center [206, 67] width 76 height 13
type input "*"
click at [189, 244] on strong "Dymium - Seed - Ruby" at bounding box center [191, 241] width 61 height 7
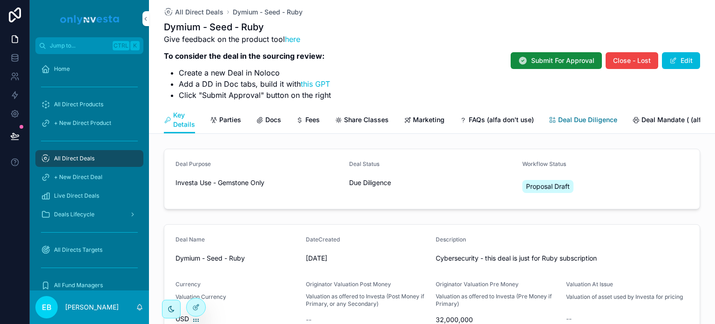
click at [590, 113] on link "Deal Due Diligence" at bounding box center [583, 120] width 68 height 19
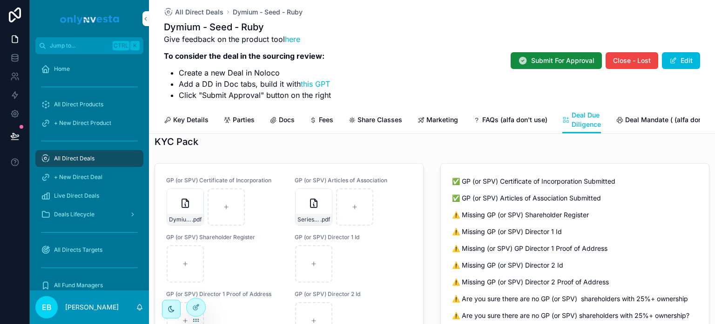
scroll to position [186, 0]
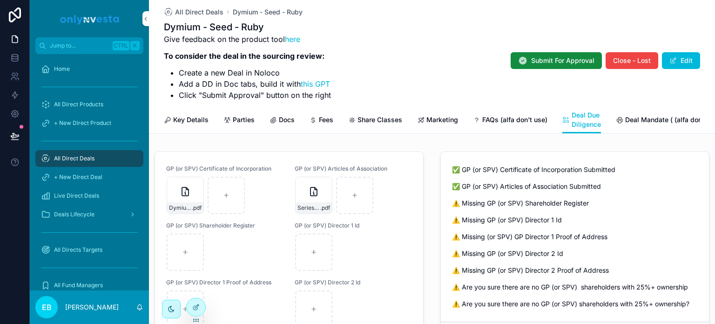
click at [272, 212] on div "Dymium-SPV--EIN-confirmation_1759499937 .pdf" at bounding box center [225, 194] width 116 height 37
click at [192, 312] on div at bounding box center [196, 307] width 19 height 18
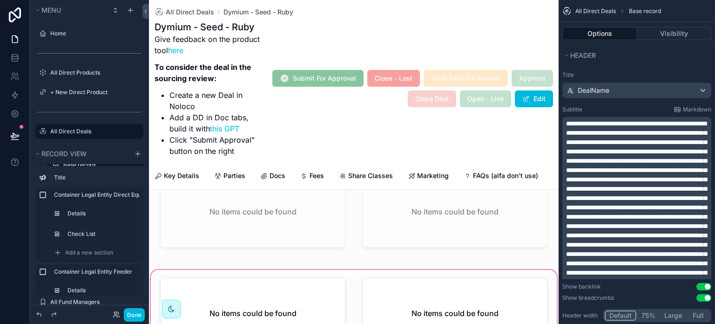
scroll to position [93, 0]
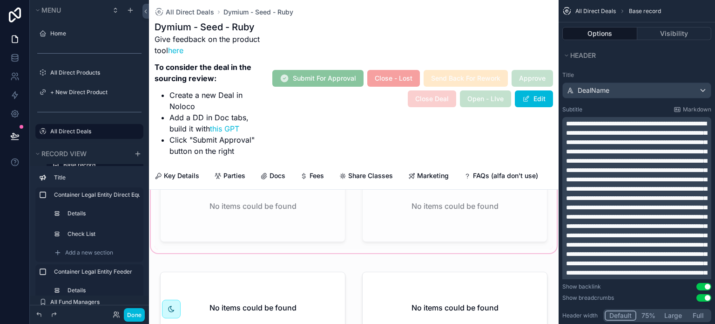
click at [300, 236] on div "scrollable content" at bounding box center [354, 208] width 410 height 94
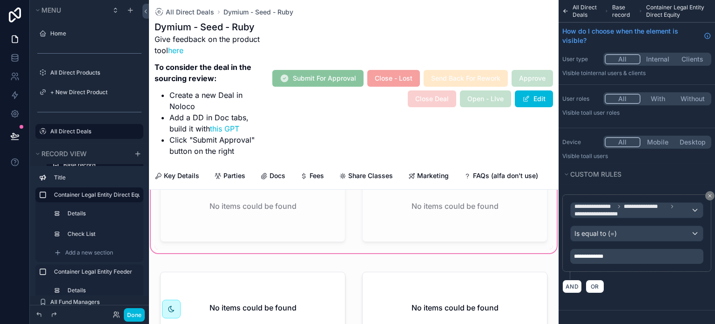
click at [300, 231] on div "scrollable content" at bounding box center [253, 207] width 197 height 83
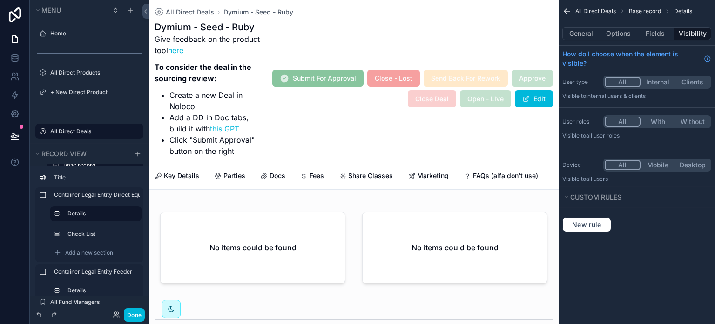
scroll to position [186, 0]
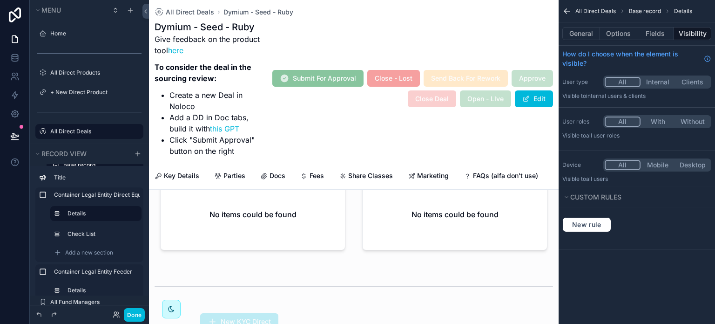
click at [300, 231] on div "scrollable content" at bounding box center [354, 216] width 410 height 94
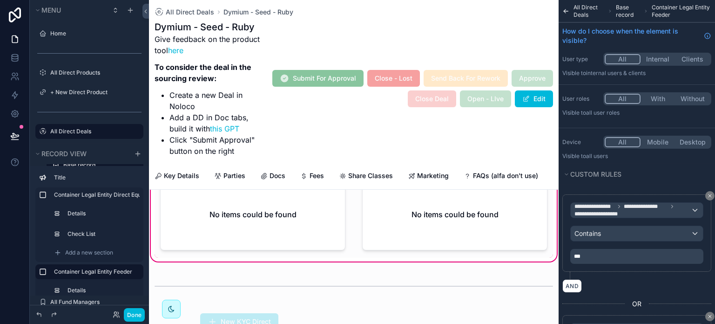
click at [300, 231] on div "scrollable content" at bounding box center [253, 216] width 197 height 83
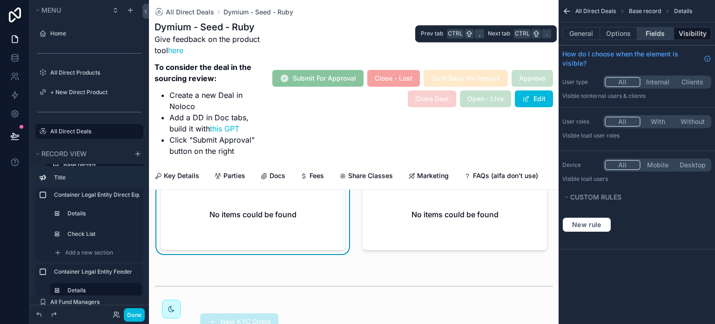
click at [655, 34] on button "Fields" at bounding box center [655, 33] width 37 height 13
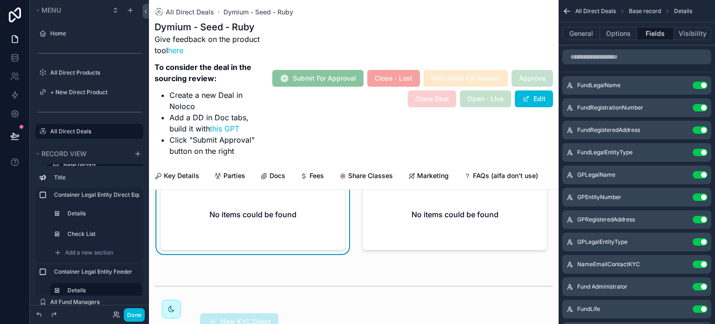
click at [0, 0] on icon "scrollable content" at bounding box center [0, 0] width 0 height 0
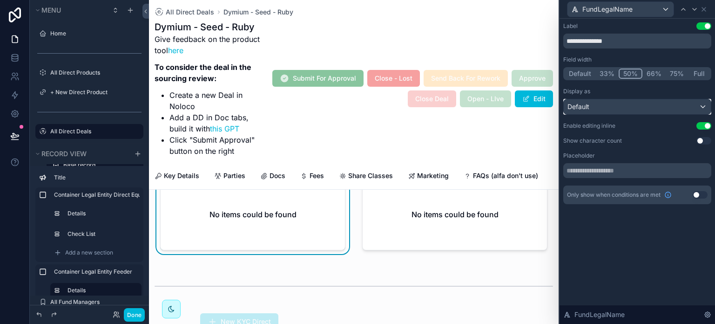
click at [676, 102] on div "Default" at bounding box center [637, 106] width 147 height 15
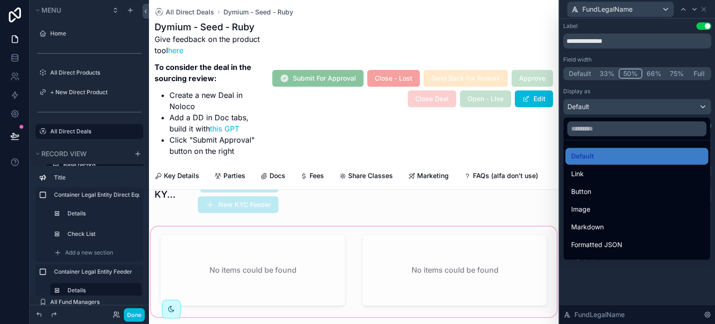
scroll to position [373, 0]
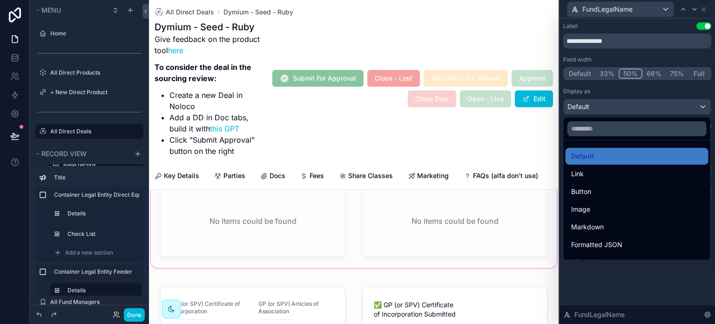
click at [302, 259] on div "scrollable content" at bounding box center [354, 223] width 410 height 94
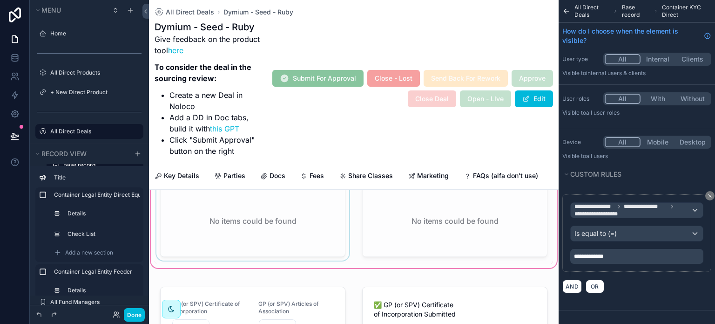
click at [298, 237] on div "scrollable content" at bounding box center [253, 222] width 197 height 83
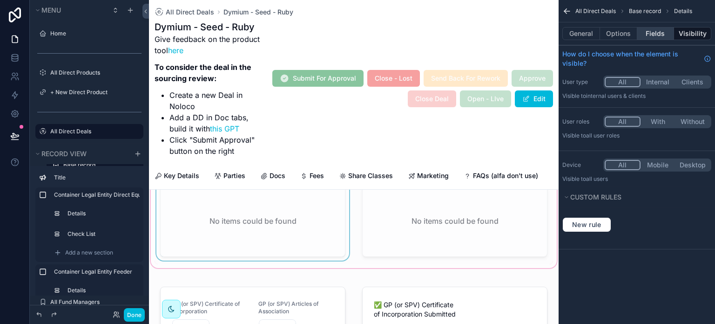
click at [659, 33] on button "Fields" at bounding box center [655, 33] width 37 height 13
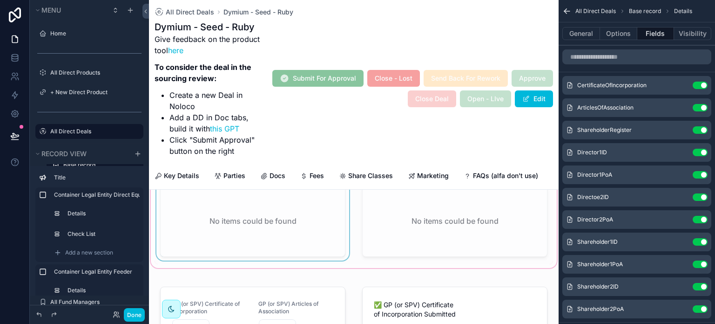
click at [0, 0] on icon "scrollable content" at bounding box center [0, 0] width 0 height 0
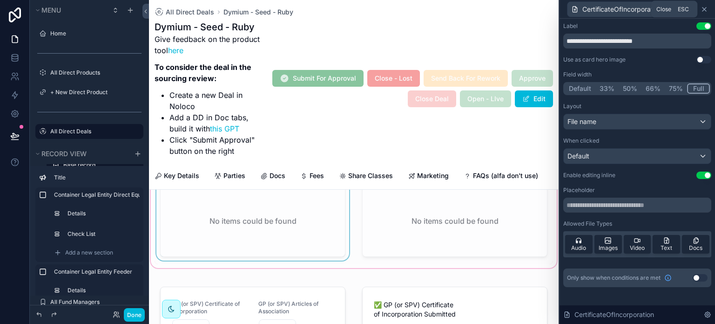
click at [707, 7] on icon at bounding box center [704, 9] width 7 height 7
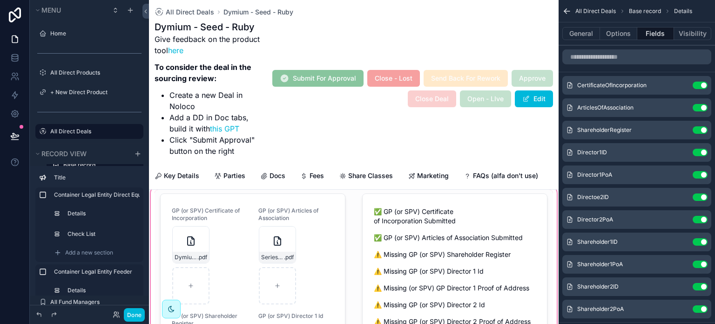
scroll to position [512, 0]
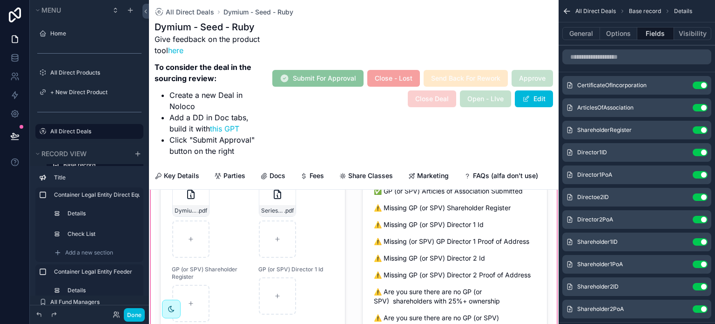
click at [319, 231] on div "scrollable content" at bounding box center [354, 269] width 410 height 265
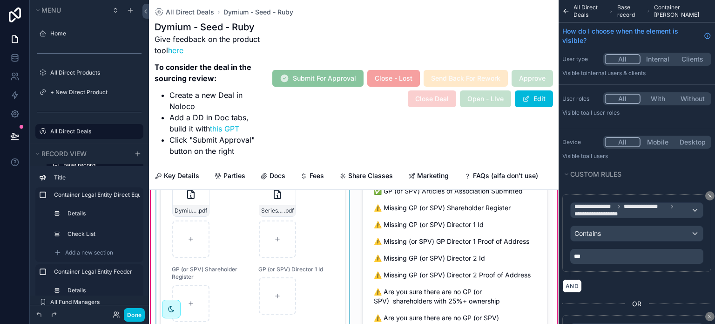
click at [311, 231] on div "scrollable content" at bounding box center [253, 270] width 197 height 254
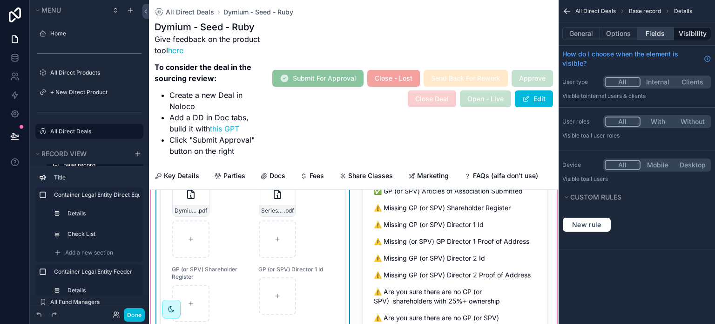
click at [657, 35] on button "Fields" at bounding box center [655, 33] width 37 height 13
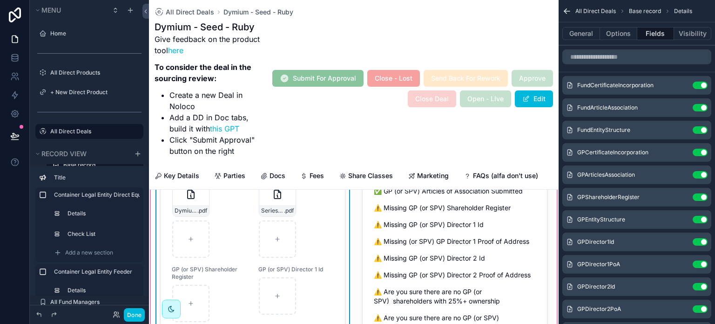
click at [0, 0] on icon "scrollable content" at bounding box center [0, 0] width 0 height 0
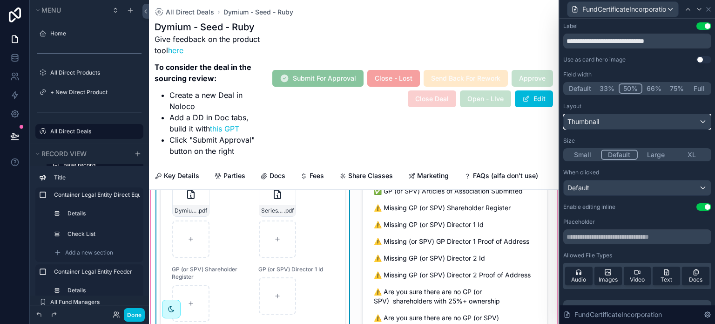
click at [622, 120] on div "Thumbnail" at bounding box center [637, 121] width 147 height 15
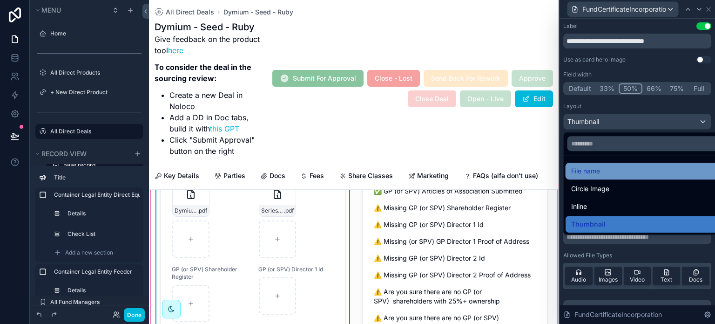
click at [612, 163] on div "File name" at bounding box center [645, 171] width 158 height 17
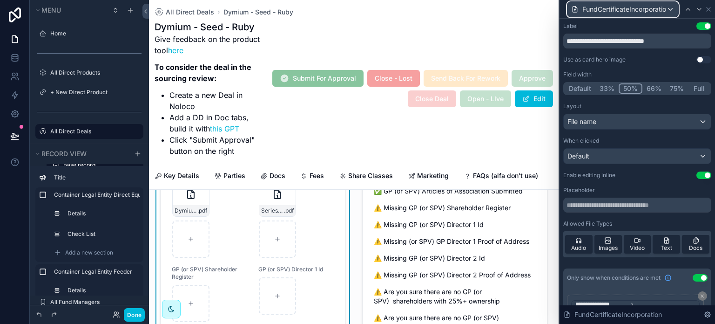
click at [650, 8] on span "FundCertificateIncorporation" at bounding box center [625, 9] width 84 height 9
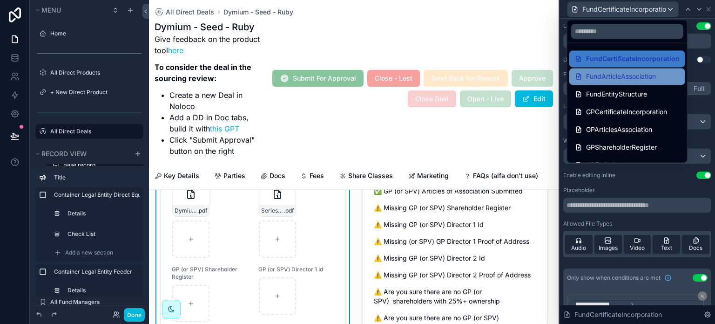
click at [629, 80] on span "FundArticleAssociation" at bounding box center [621, 76] width 70 height 11
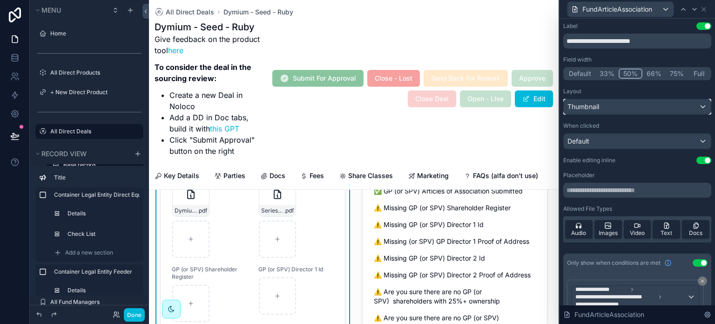
click at [623, 104] on div "Thumbnail" at bounding box center [637, 106] width 147 height 15
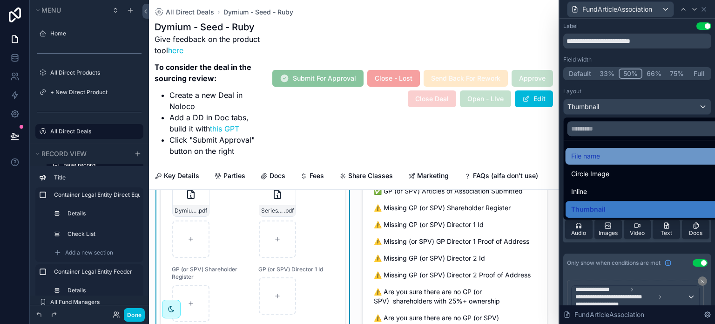
click at [605, 156] on div "File name" at bounding box center [644, 155] width 147 height 11
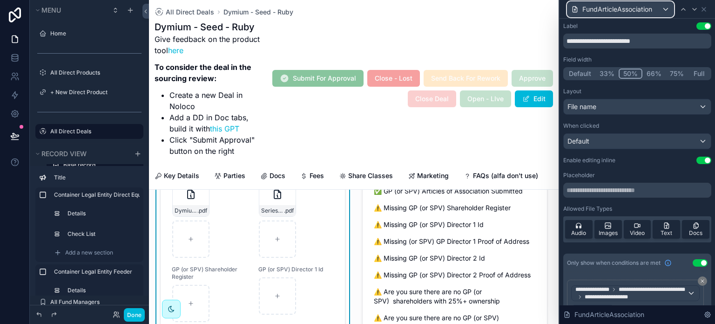
click at [649, 7] on span "FundArticleAssociation" at bounding box center [618, 9] width 70 height 9
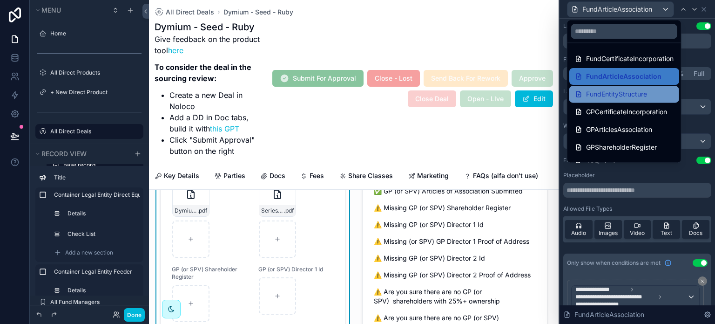
click at [631, 93] on span "FundEntityStructure" at bounding box center [616, 93] width 61 height 11
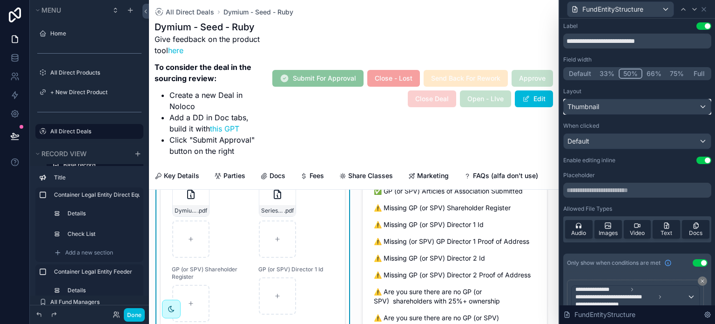
click at [626, 105] on div "Thumbnail" at bounding box center [637, 106] width 147 height 15
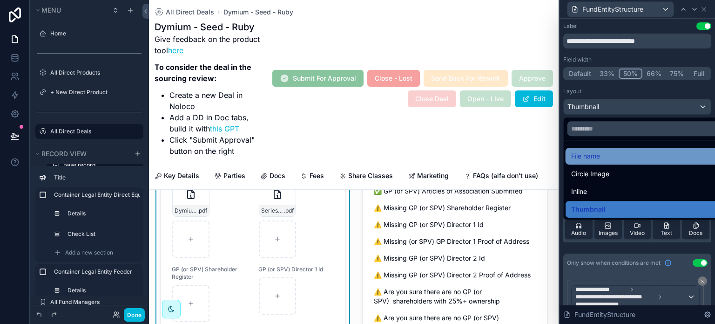
click at [617, 150] on div "File name" at bounding box center [644, 155] width 147 height 11
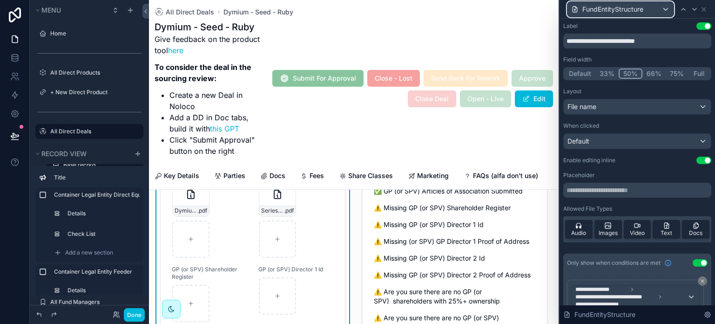
click at [640, 7] on span "FundEntityStructure" at bounding box center [613, 9] width 61 height 9
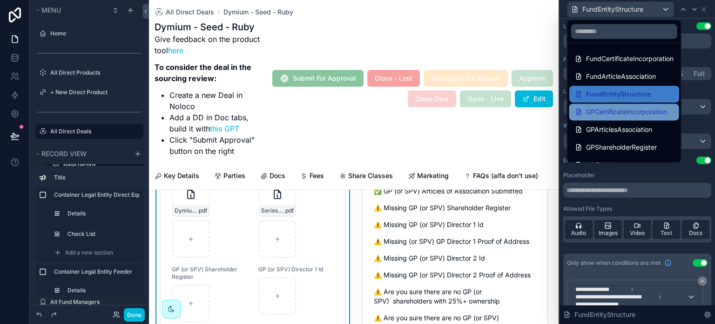
click at [613, 111] on span "GPCertificateIncorporation" at bounding box center [626, 111] width 81 height 11
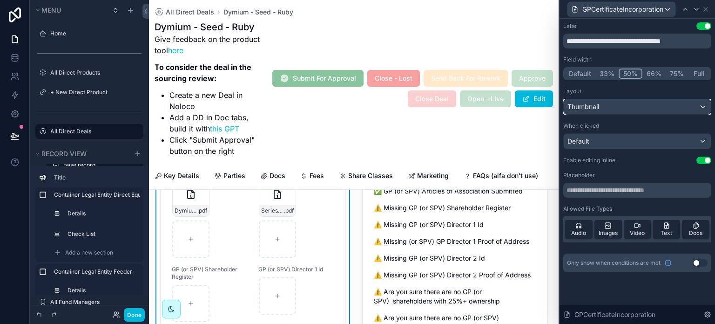
click at [612, 106] on div "Thumbnail" at bounding box center [637, 106] width 147 height 15
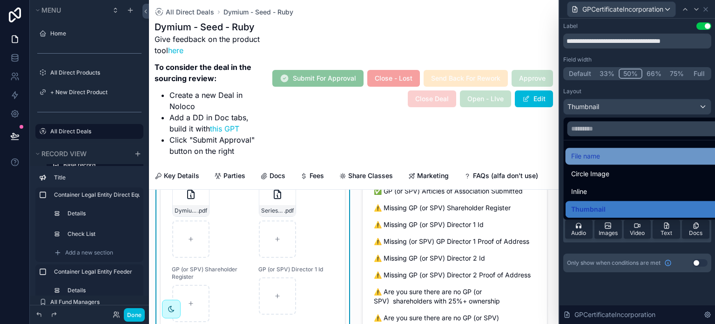
click at [610, 150] on div "File name" at bounding box center [648, 155] width 154 height 11
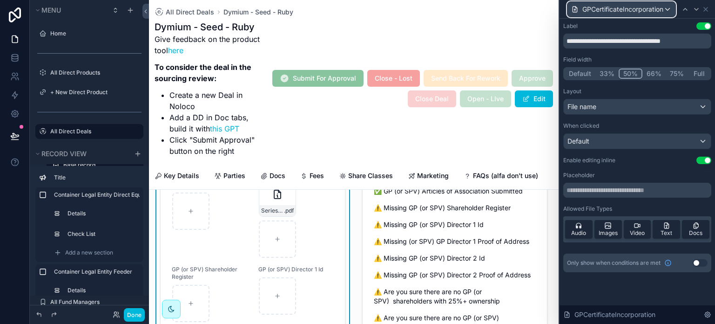
click at [635, 10] on span "GPCertificateIncorporation" at bounding box center [623, 9] width 81 height 9
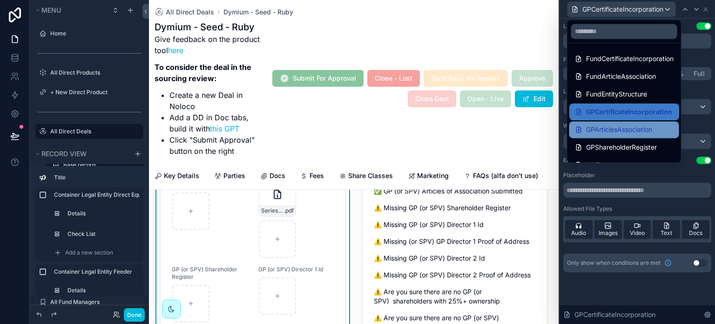
click at [624, 122] on div "GPArticlesAssociation" at bounding box center [625, 129] width 110 height 17
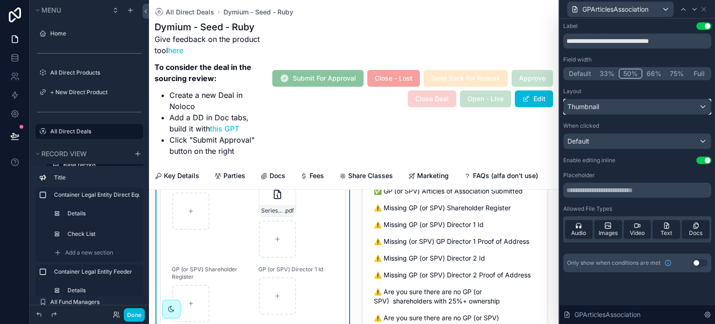
click at [618, 113] on div "Thumbnail" at bounding box center [637, 106] width 147 height 15
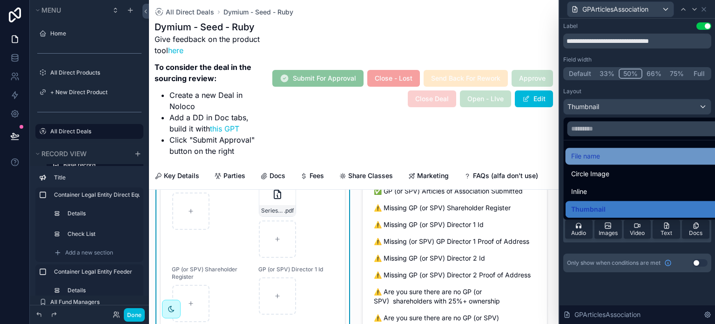
click at [608, 150] on div "File name" at bounding box center [648, 155] width 154 height 11
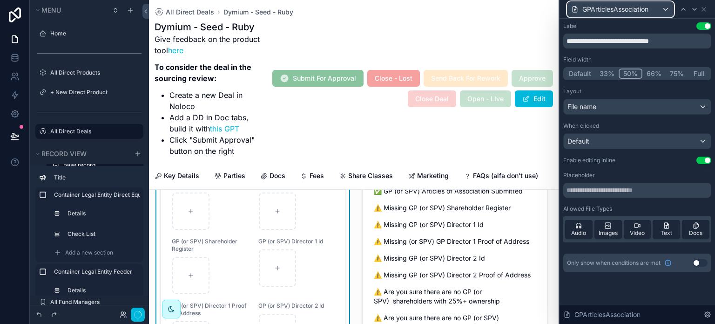
click at [648, 7] on span "GPArticlesAssociation" at bounding box center [616, 9] width 66 height 9
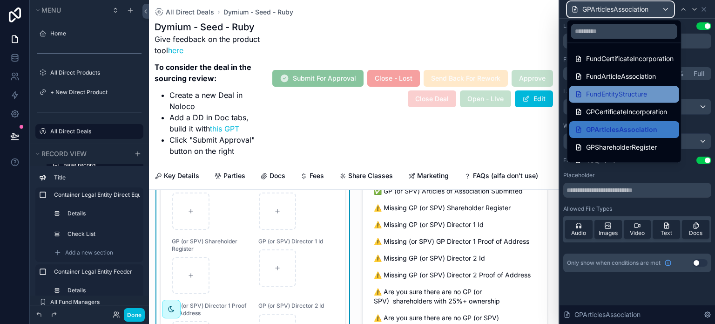
scroll to position [47, 0]
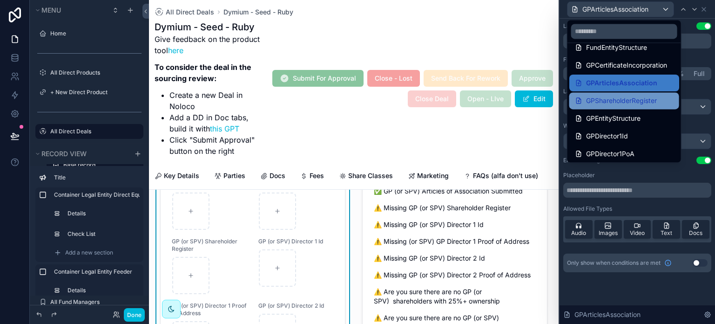
click at [614, 93] on div "GPShareholderRegister" at bounding box center [625, 100] width 110 height 17
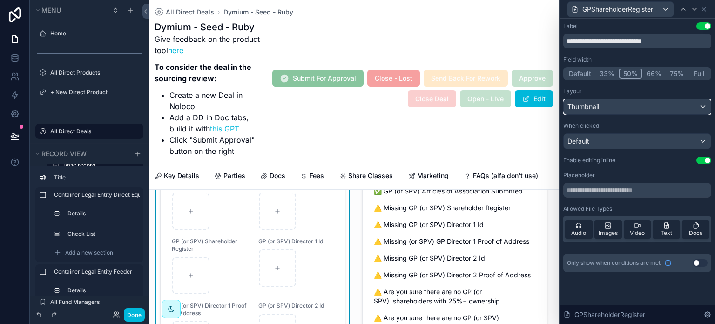
click at [609, 110] on div "Thumbnail" at bounding box center [637, 106] width 147 height 15
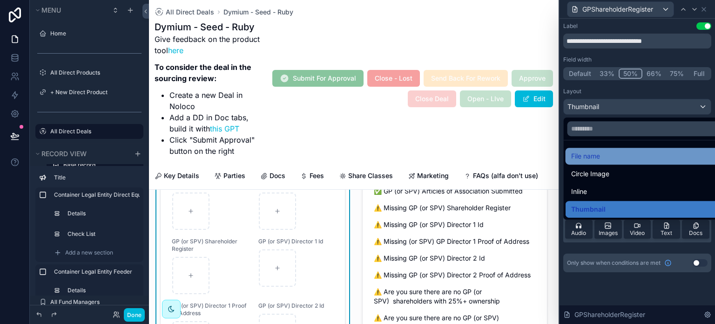
click at [609, 149] on div "File name" at bounding box center [648, 156] width 165 height 17
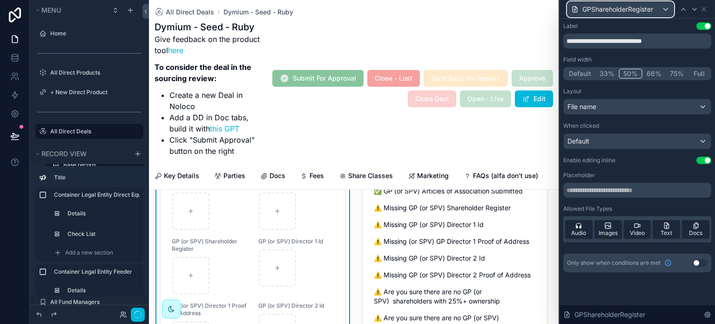
click at [639, 2] on div "GPShareholderRegister" at bounding box center [621, 9] width 106 height 15
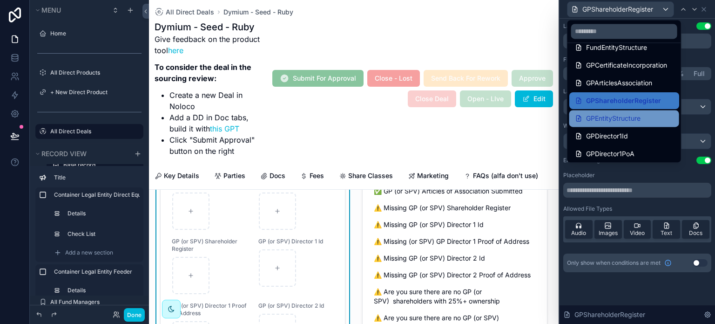
click at [630, 117] on span "GPEntityStructure" at bounding box center [613, 118] width 54 height 11
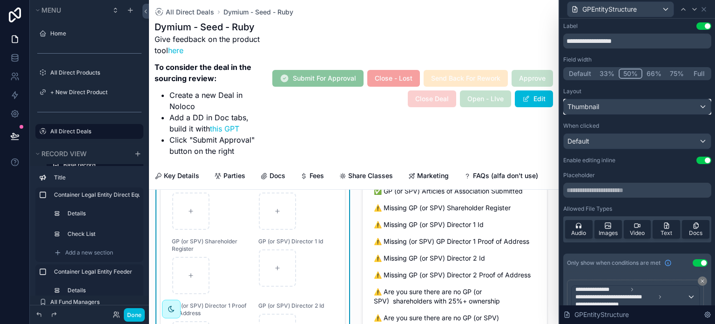
click at [624, 110] on div "Thumbnail" at bounding box center [637, 106] width 147 height 15
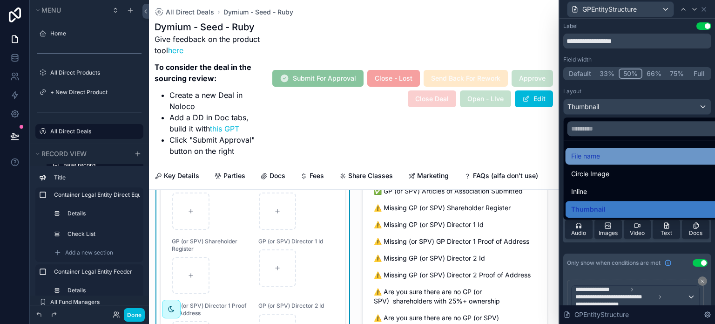
click at [622, 150] on div "File name" at bounding box center [644, 155] width 147 height 11
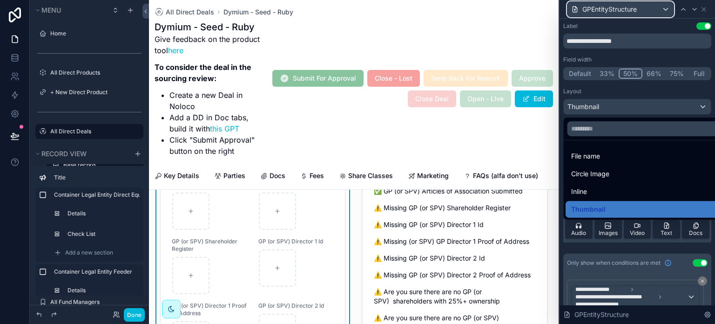
click at [629, 7] on span "GPEntityStructure" at bounding box center [610, 9] width 54 height 9
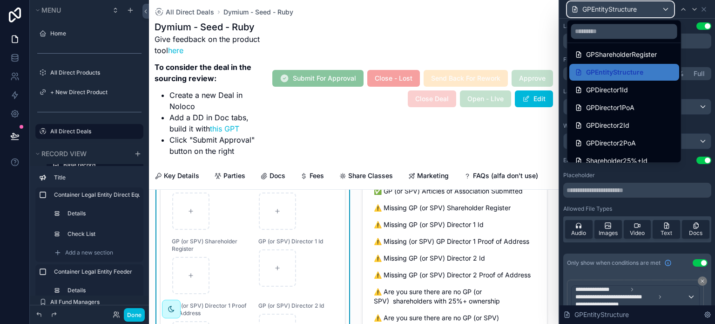
scroll to position [93, 0]
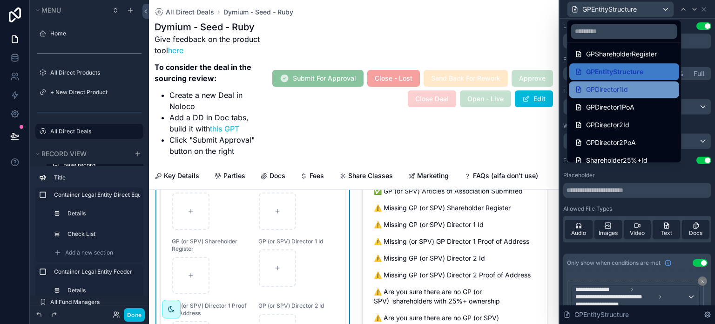
click at [624, 89] on span "GPDirector1Id" at bounding box center [607, 89] width 42 height 11
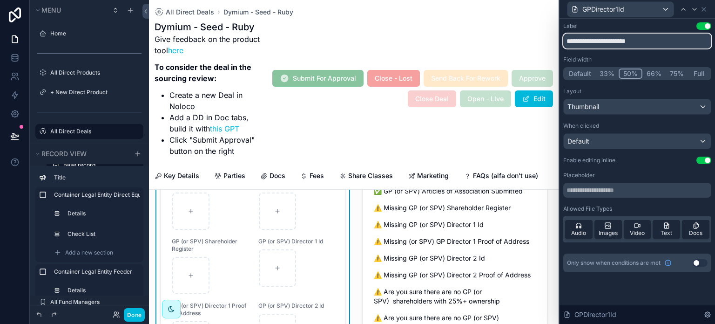
click at [616, 45] on input "**********" at bounding box center [637, 41] width 148 height 15
click at [615, 102] on div "Thumbnail" at bounding box center [637, 106] width 147 height 15
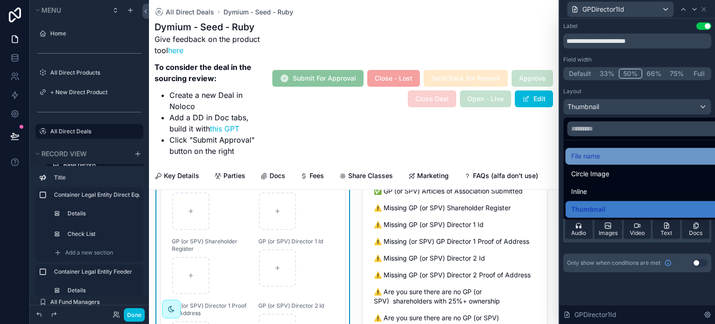
click at [615, 151] on div "File name" at bounding box center [648, 155] width 154 height 11
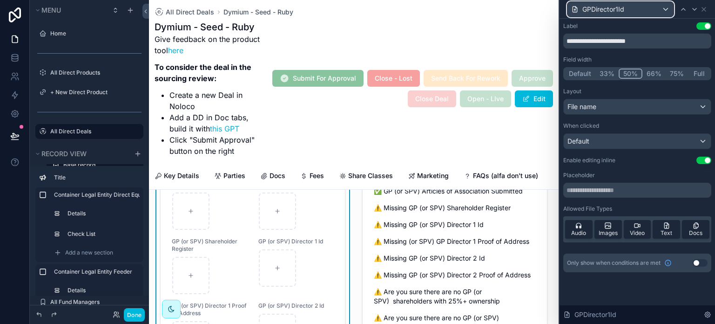
click at [634, 11] on div "GPDirector1Id" at bounding box center [621, 9] width 106 height 15
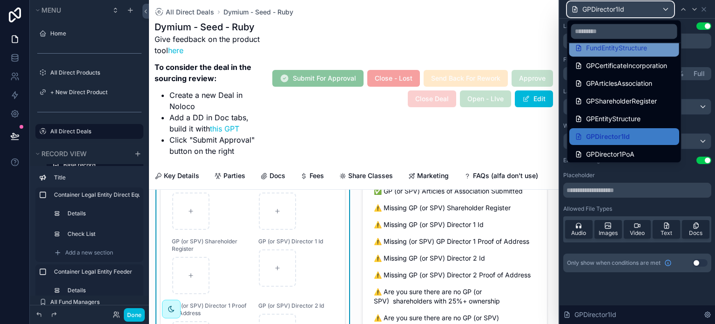
scroll to position [119, 0]
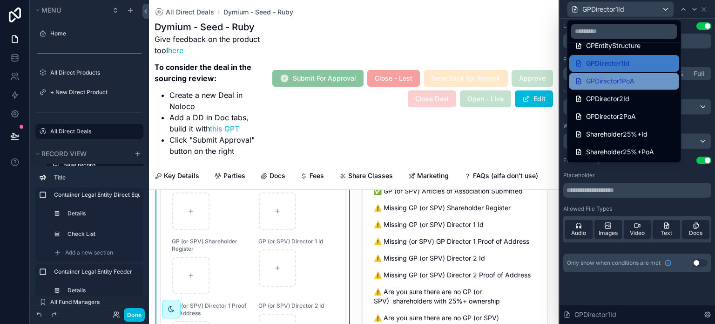
click at [622, 85] on span "GPDirector1PoA" at bounding box center [610, 80] width 48 height 11
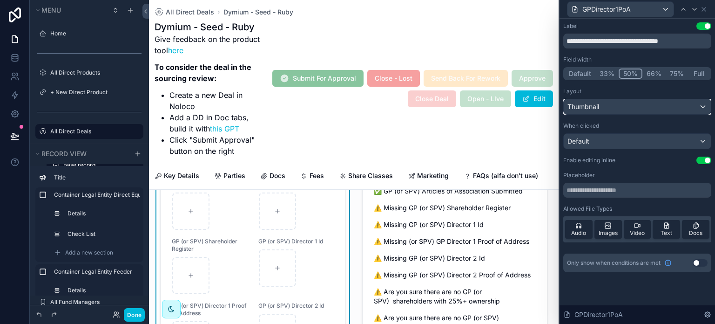
click at [624, 110] on div "Thumbnail" at bounding box center [637, 106] width 147 height 15
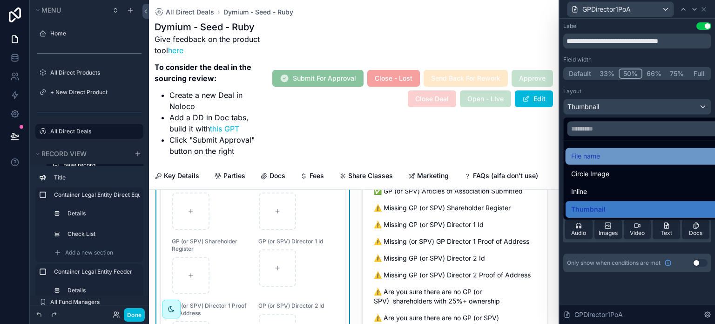
click at [625, 149] on div "File name" at bounding box center [648, 156] width 165 height 17
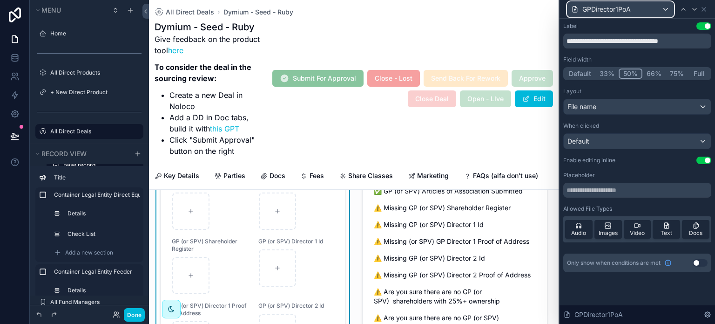
click at [624, 8] on span "GPDirector1PoA" at bounding box center [607, 9] width 48 height 9
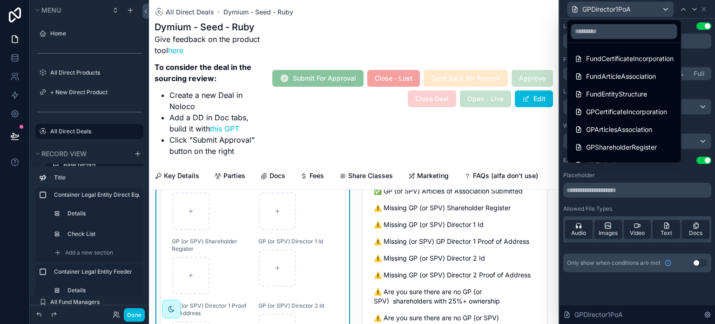
click at [624, 8] on div at bounding box center [638, 162] width 156 height 324
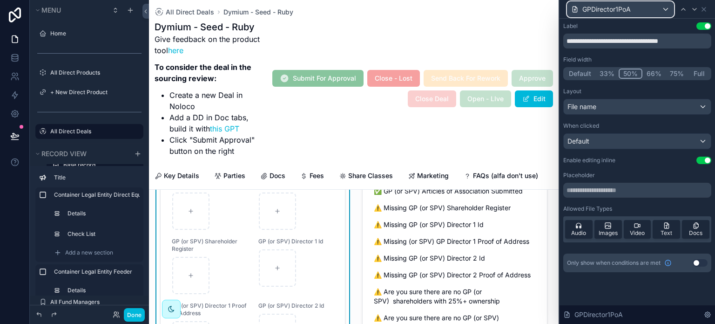
click at [635, 13] on div "GPDirector1PoA" at bounding box center [621, 9] width 106 height 15
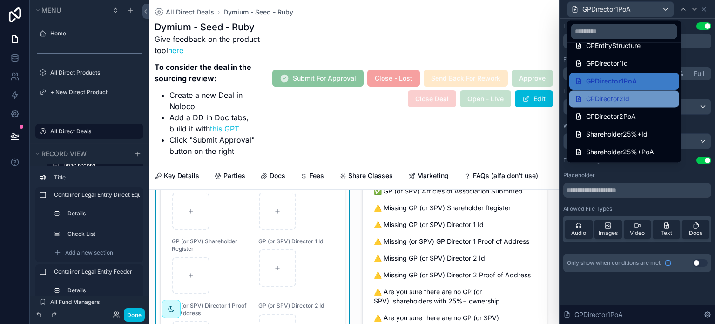
click at [629, 99] on span "GPDirector2Id" at bounding box center [607, 98] width 43 height 11
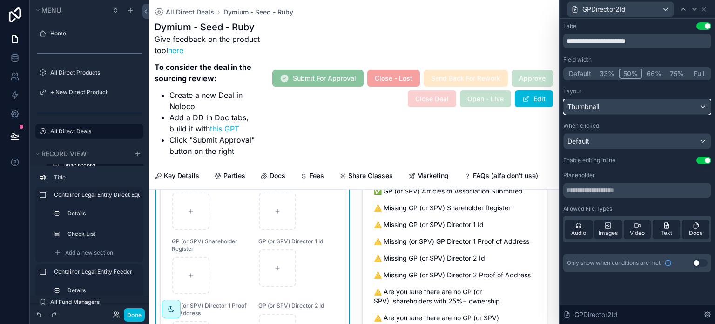
click at [629, 109] on div "Thumbnail" at bounding box center [637, 106] width 147 height 15
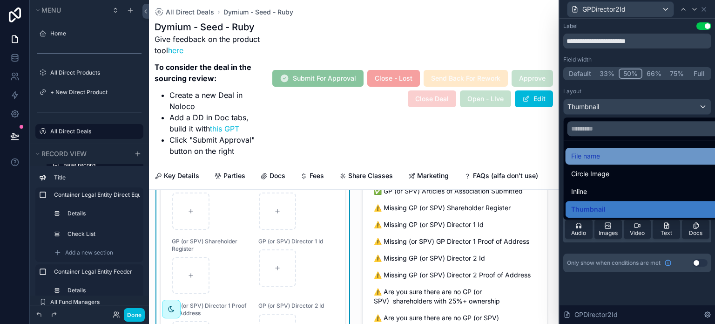
click at [624, 162] on div "File name" at bounding box center [648, 156] width 165 height 17
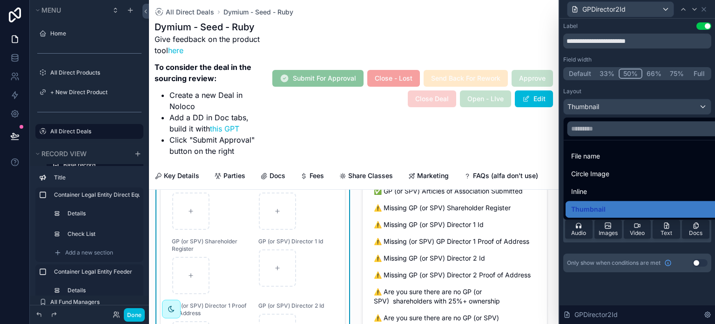
click at [628, 0] on div "GPDirector2Id" at bounding box center [637, 9] width 148 height 18
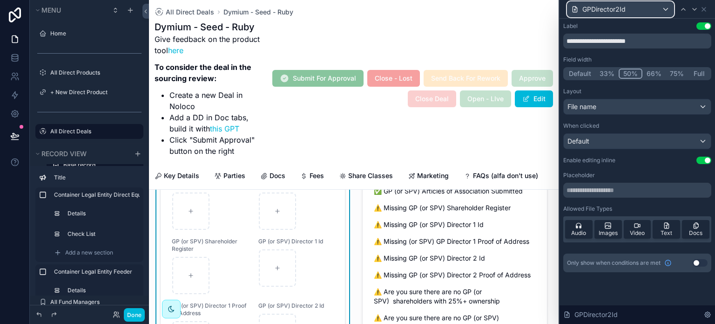
click at [628, 8] on div "GPDirector2Id" at bounding box center [621, 9] width 106 height 15
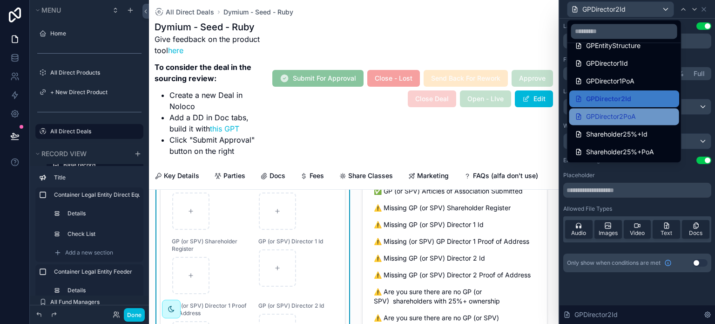
click at [615, 113] on span "GPDirector2PoA" at bounding box center [611, 116] width 50 height 11
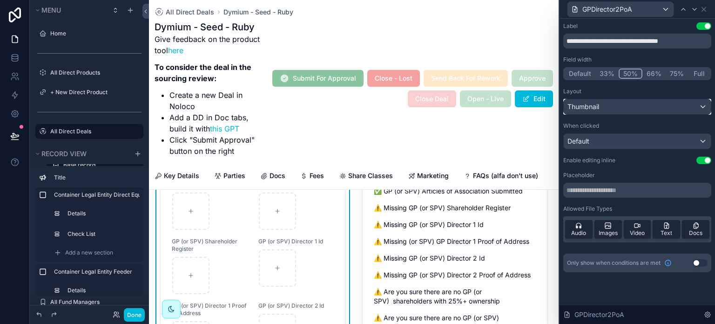
click at [623, 108] on div "Thumbnail" at bounding box center [637, 106] width 147 height 15
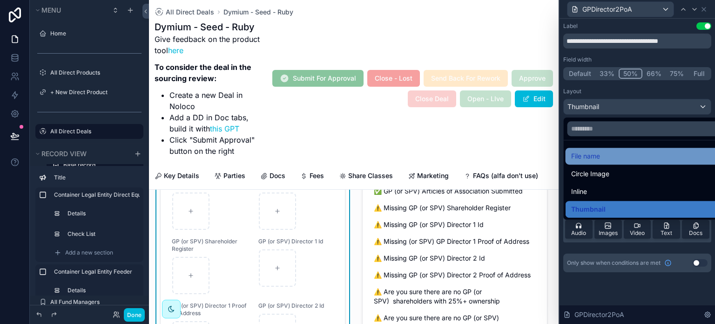
click at [624, 158] on div "File name" at bounding box center [648, 155] width 154 height 11
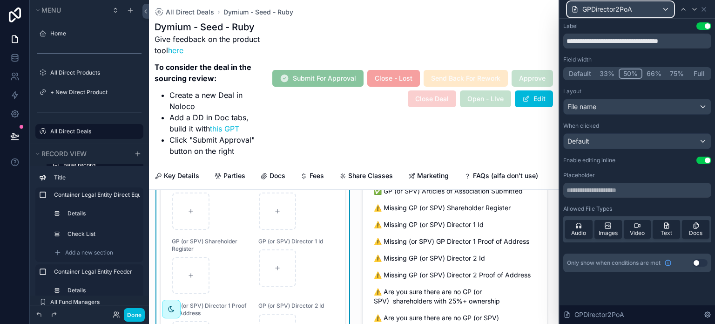
click at [639, 9] on div "GPDirector2PoA" at bounding box center [621, 9] width 106 height 15
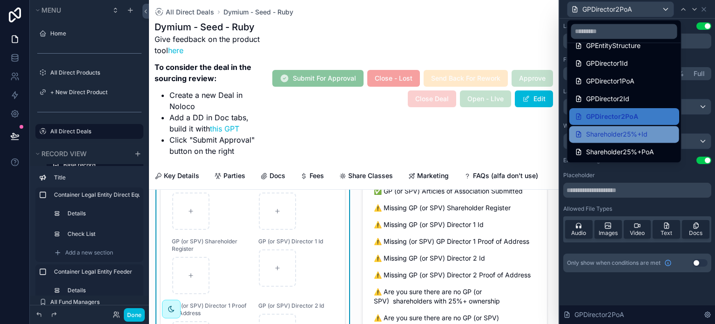
click at [615, 131] on span "Shareholder25%+Id" at bounding box center [616, 134] width 61 height 11
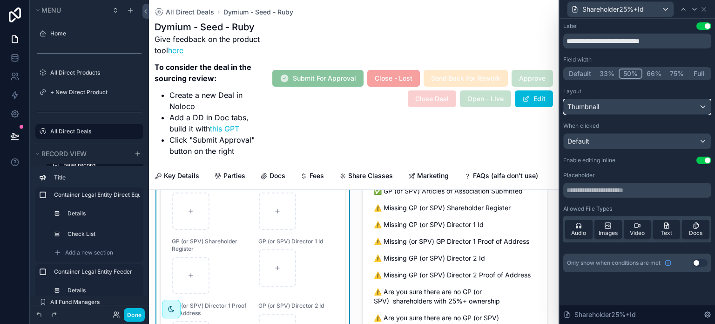
click at [614, 105] on div "Thumbnail" at bounding box center [637, 106] width 147 height 15
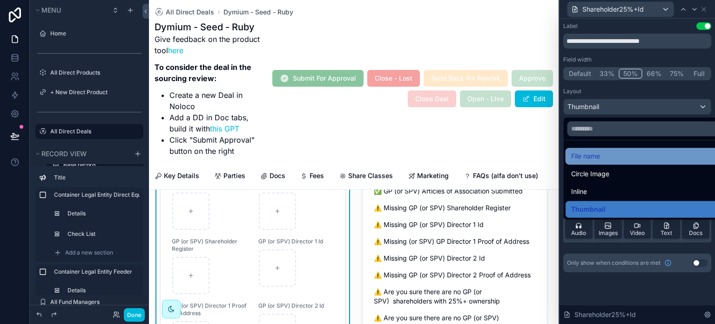
click at [617, 156] on div "File name" at bounding box center [648, 155] width 154 height 11
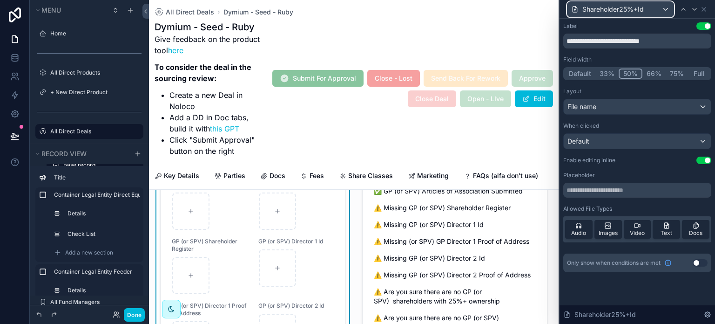
click at [637, 6] on span "Shareholder25%+Id" at bounding box center [613, 9] width 61 height 9
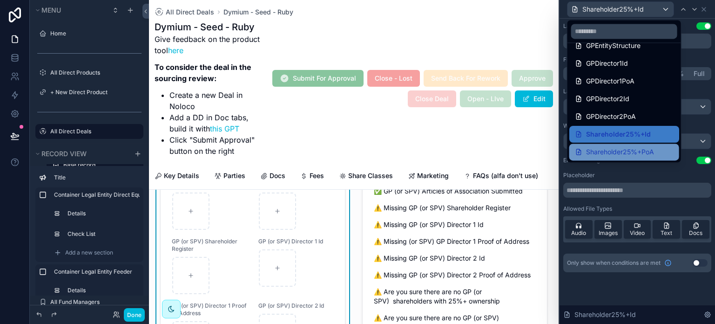
click at [629, 150] on span "Shareholder25%+PoA" at bounding box center [620, 151] width 68 height 11
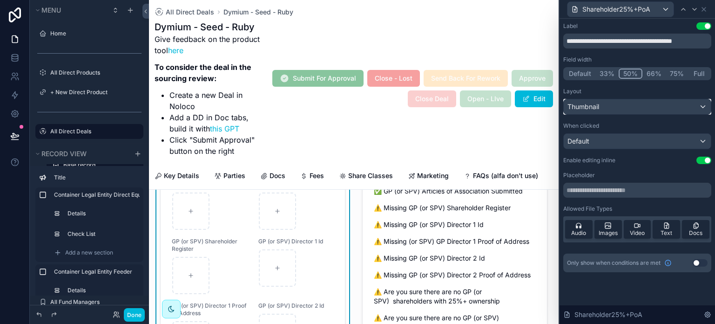
click at [626, 99] on div "Thumbnail" at bounding box center [637, 106] width 147 height 15
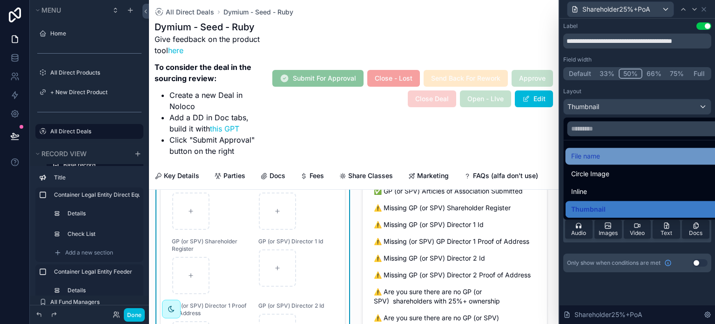
click at [619, 156] on div "File name" at bounding box center [648, 155] width 154 height 11
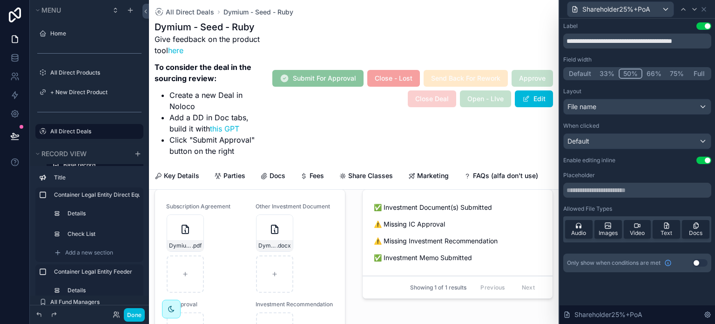
scroll to position [978, 0]
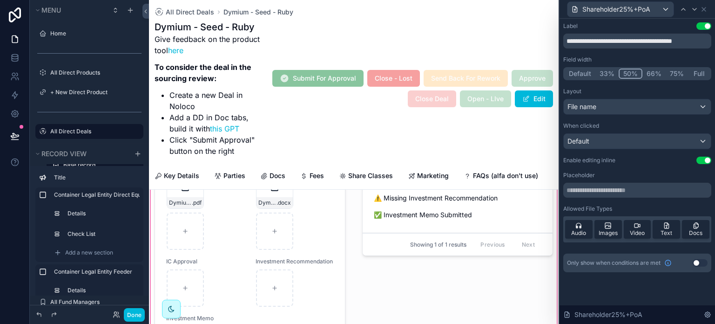
click at [247, 246] on div "scrollable content" at bounding box center [354, 269] width 410 height 265
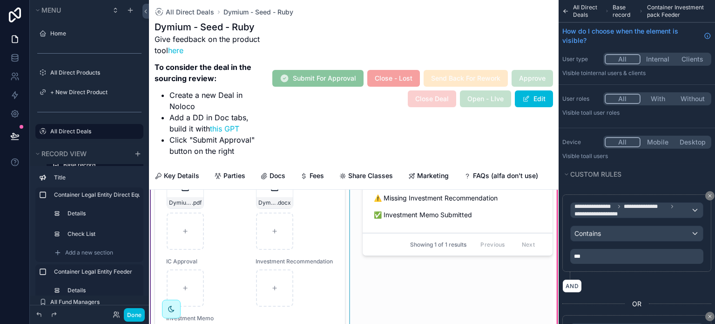
click at [244, 246] on div "scrollable content" at bounding box center [250, 269] width 202 height 254
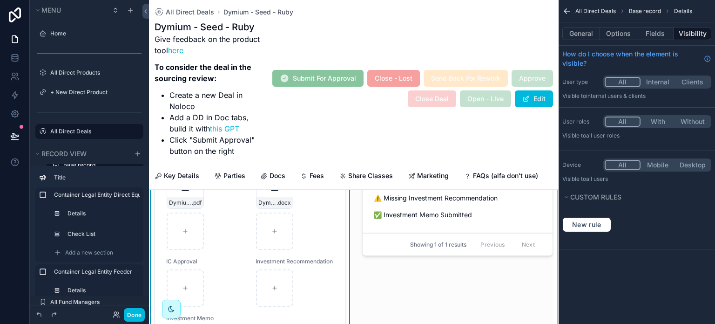
click at [312, 250] on div "Dymium---Convertible-Note-([DATE]-Maturity-Date)-(1) .docx" at bounding box center [294, 210] width 77 height 78
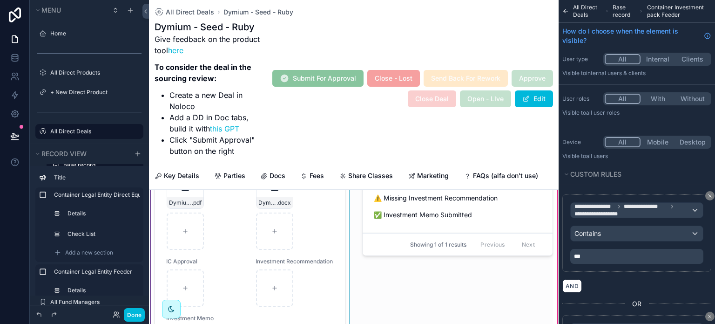
click at [312, 252] on div "scrollable content" at bounding box center [250, 269] width 202 height 254
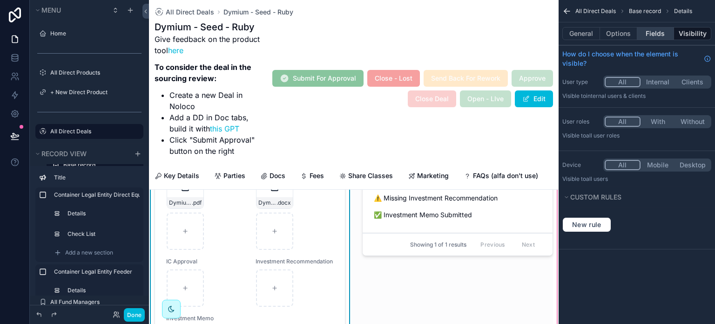
click at [652, 37] on button "Fields" at bounding box center [655, 33] width 37 height 13
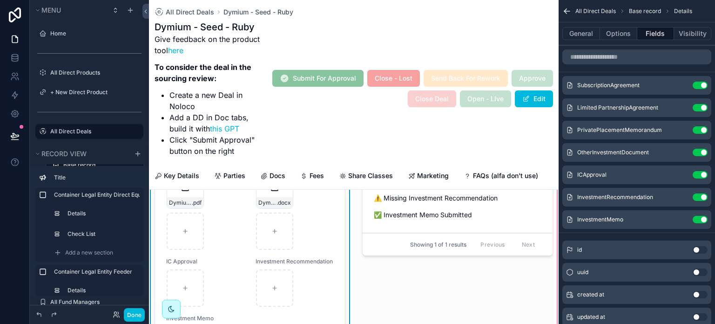
click at [0, 0] on icon "scrollable content" at bounding box center [0, 0] width 0 height 0
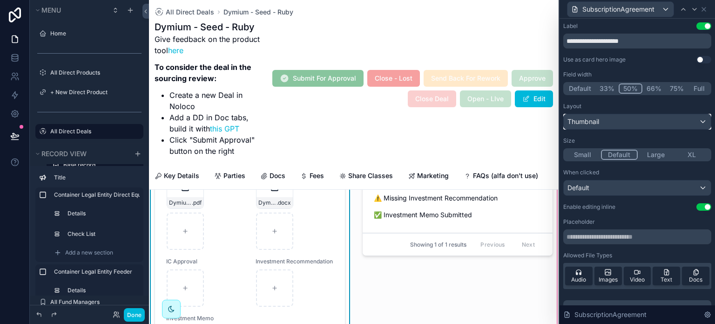
click at [652, 123] on div "Thumbnail" at bounding box center [637, 121] width 147 height 15
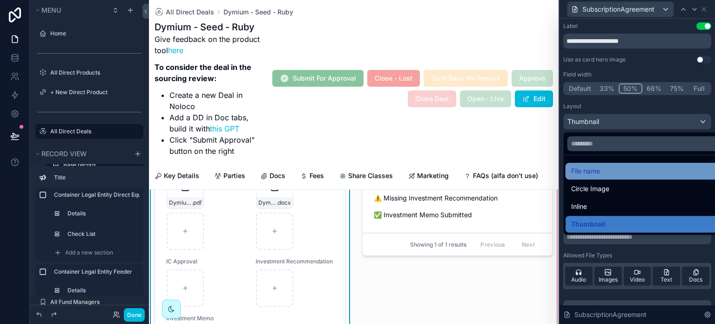
click at [638, 166] on div "File name" at bounding box center [644, 170] width 147 height 11
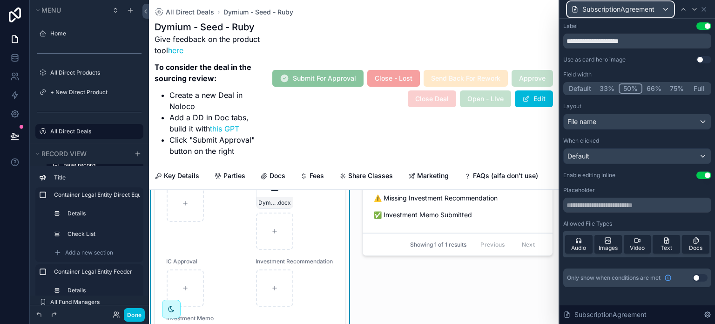
click at [651, 6] on span "SubscriptionAgreement" at bounding box center [619, 9] width 72 height 9
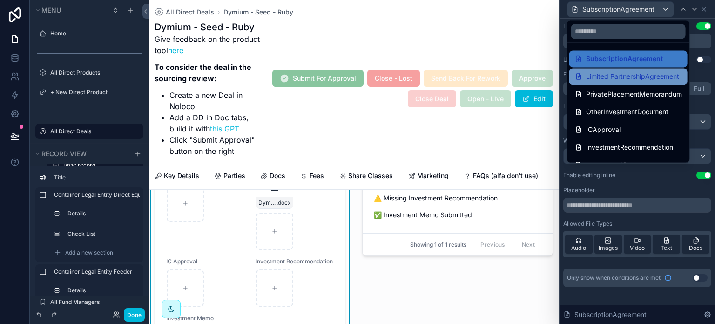
click at [652, 80] on span "Limited PartnershipAgreement" at bounding box center [632, 76] width 93 height 11
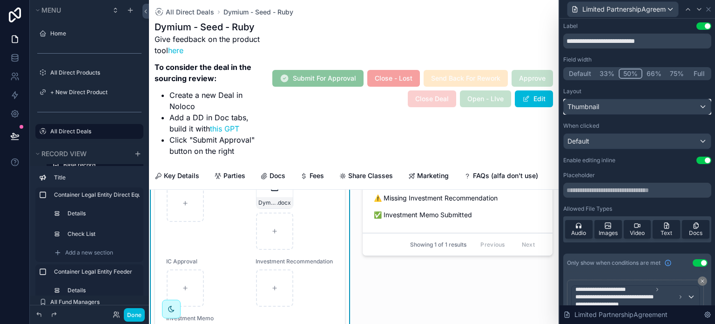
click at [655, 111] on div "Thumbnail" at bounding box center [637, 106] width 147 height 15
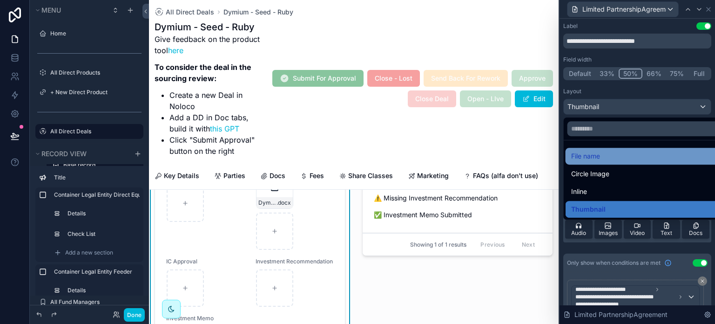
click at [650, 152] on div "File name" at bounding box center [644, 155] width 147 height 11
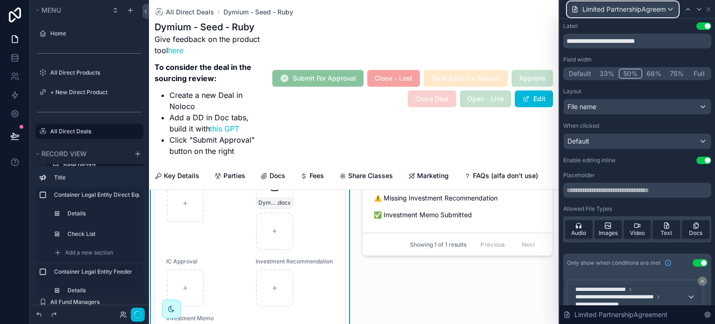
click at [658, 3] on div "Limited PartnershipAgreement" at bounding box center [623, 9] width 111 height 15
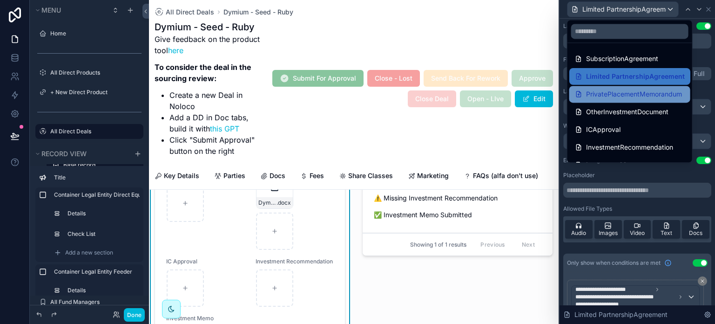
click at [628, 95] on span "PrivatePlacementMemorandum" at bounding box center [634, 93] width 96 height 11
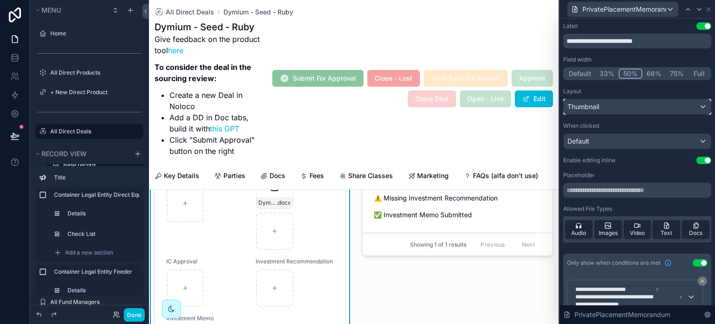
click at [628, 107] on div "Thumbnail" at bounding box center [637, 106] width 147 height 15
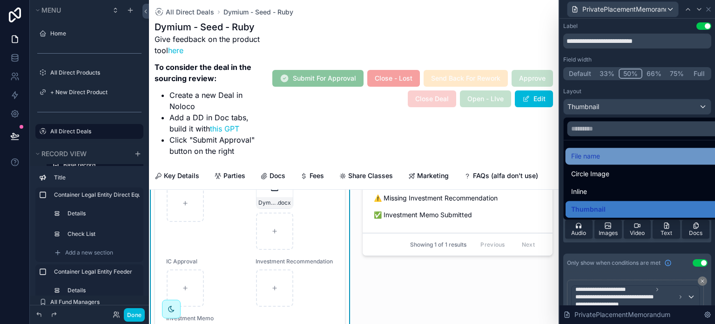
click at [624, 156] on div "File name" at bounding box center [644, 155] width 147 height 11
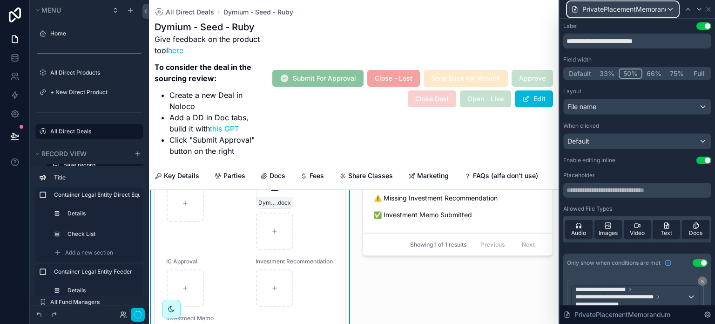
click at [645, 7] on span "PrivatePlacementMemorandum" at bounding box center [625, 9] width 84 height 9
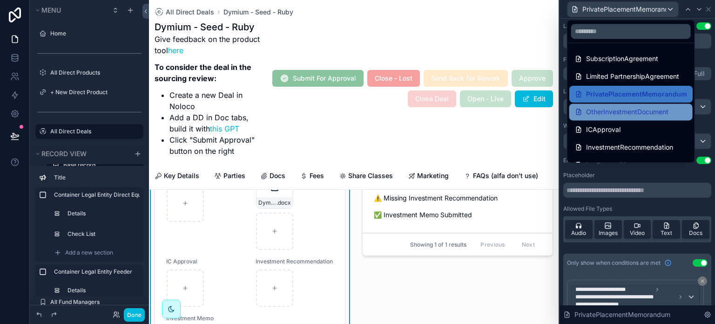
click at [644, 108] on span "OtherInvestmentDocument" at bounding box center [627, 111] width 82 height 11
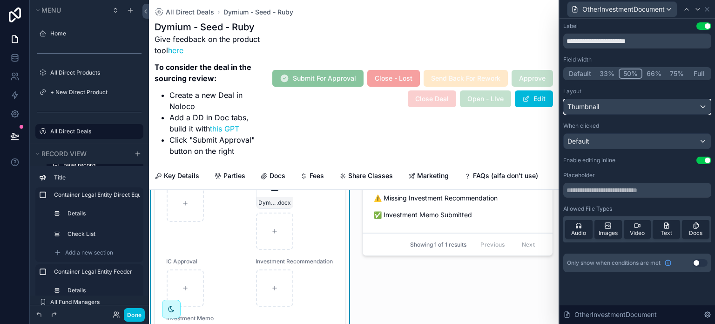
click at [643, 111] on div "Thumbnail" at bounding box center [637, 106] width 147 height 15
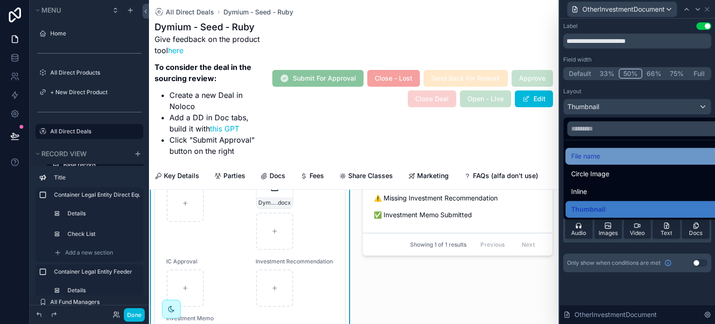
click at [639, 153] on div "File name" at bounding box center [648, 155] width 154 height 11
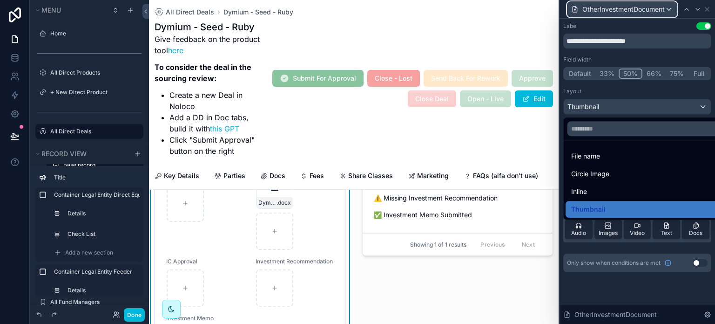
click at [650, 5] on span "OtherInvestmentDocument" at bounding box center [624, 9] width 82 height 9
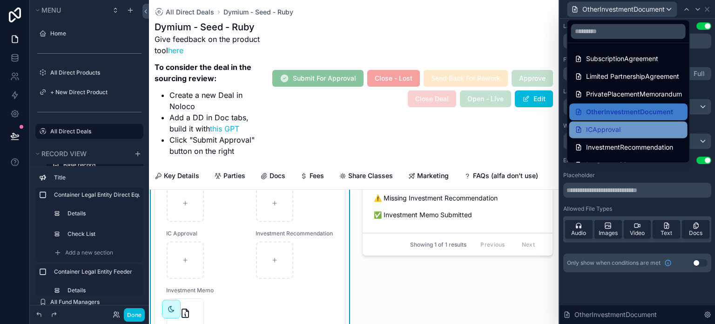
click at [636, 122] on div "ICApproval" at bounding box center [629, 129] width 118 height 17
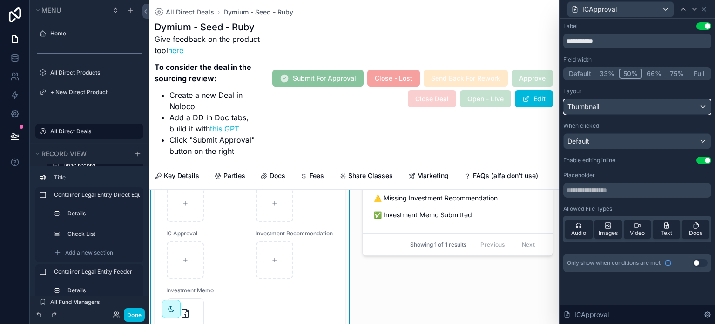
click at [631, 110] on div "Thumbnail" at bounding box center [637, 106] width 147 height 15
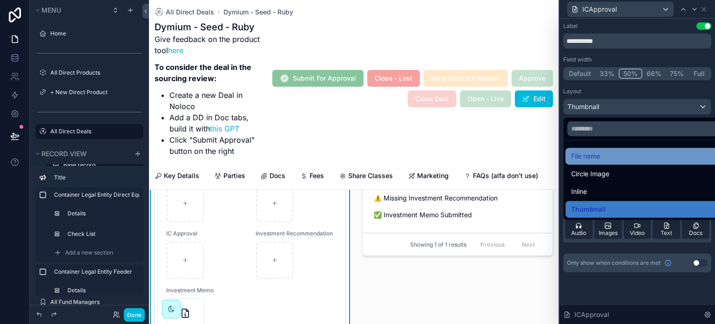
click at [628, 152] on div "File name" at bounding box center [648, 155] width 154 height 11
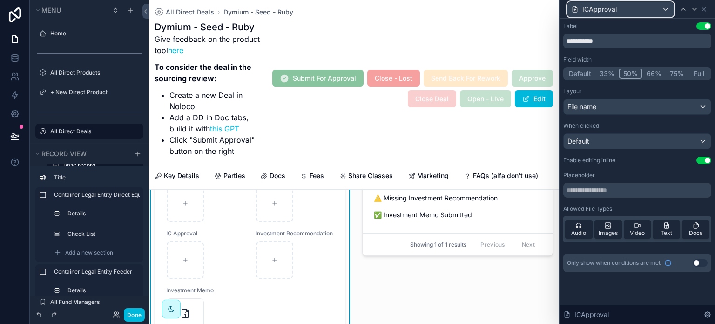
click at [643, 13] on div "ICApproval" at bounding box center [621, 9] width 106 height 15
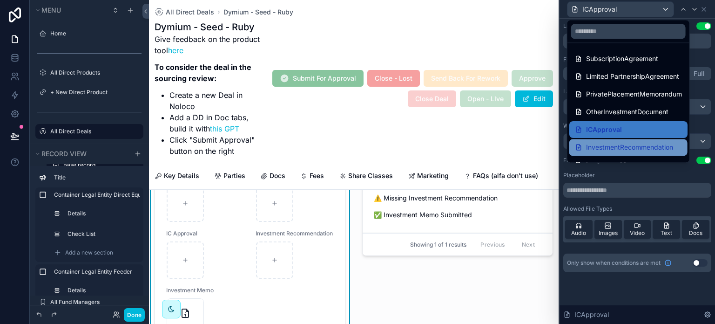
click at [632, 143] on span "InvestmentRecommendation" at bounding box center [629, 147] width 87 height 11
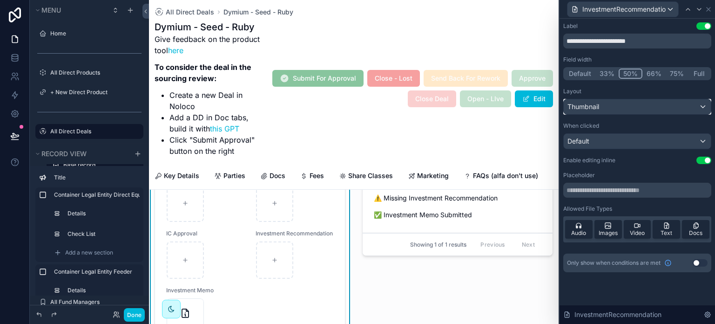
click at [624, 104] on div "Thumbnail" at bounding box center [637, 106] width 147 height 15
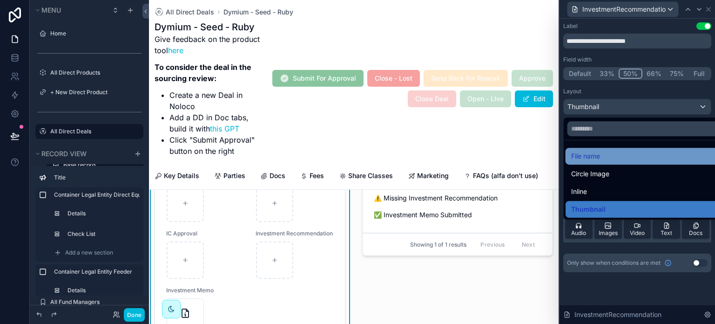
click at [624, 149] on div "File name" at bounding box center [648, 156] width 165 height 17
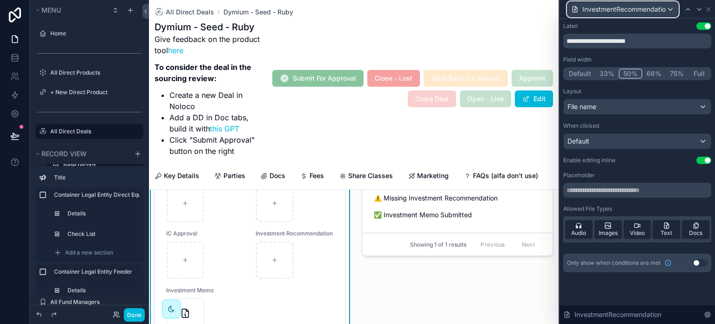
click at [644, 10] on span "InvestmentRecommendation" at bounding box center [625, 9] width 84 height 9
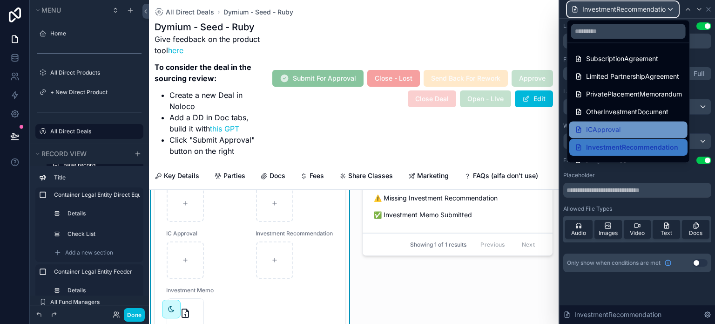
scroll to position [13, 0]
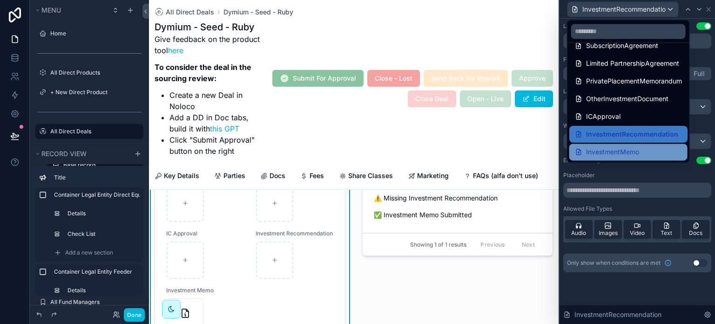
click at [635, 154] on span "InvestmentMemo" at bounding box center [612, 151] width 53 height 11
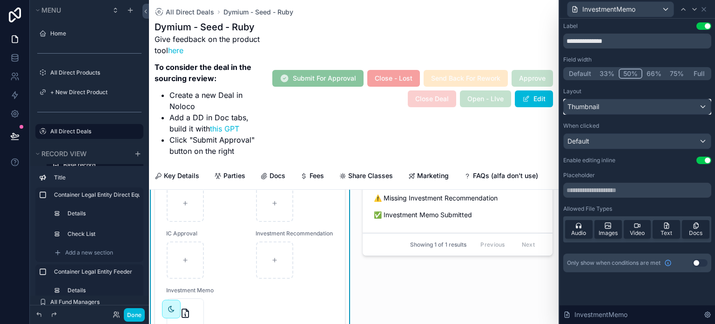
click at [627, 108] on div "Thumbnail" at bounding box center [637, 106] width 147 height 15
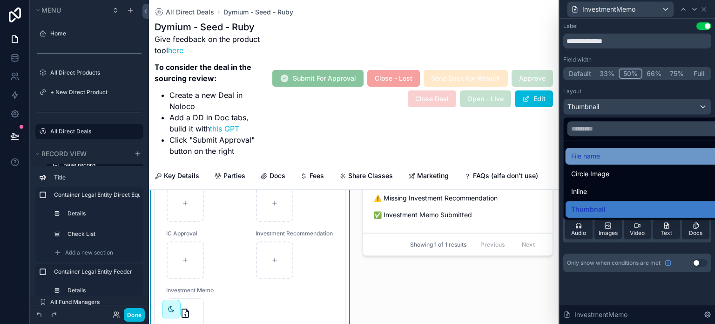
click at [618, 157] on div "File name" at bounding box center [648, 155] width 154 height 11
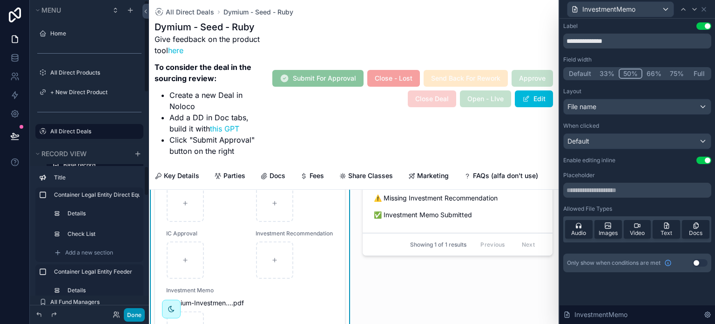
click at [130, 317] on button "Done" at bounding box center [134, 315] width 21 height 14
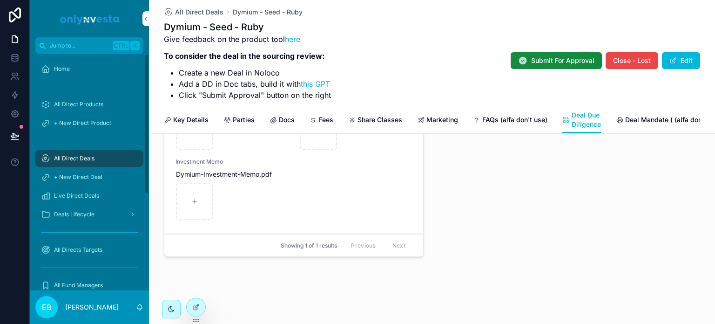
scroll to position [653, 0]
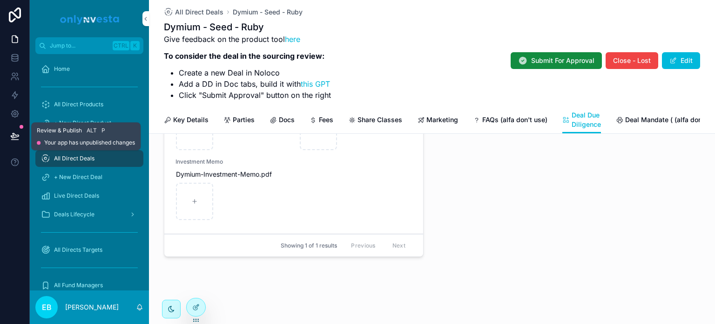
click at [9, 132] on button at bounding box center [15, 136] width 20 height 26
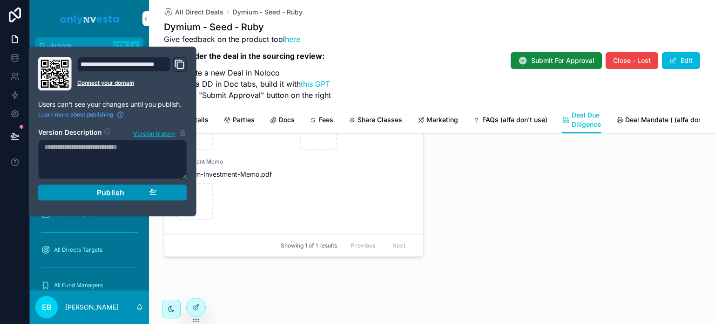
click at [81, 190] on div "Publish" at bounding box center [112, 192] width 88 height 9
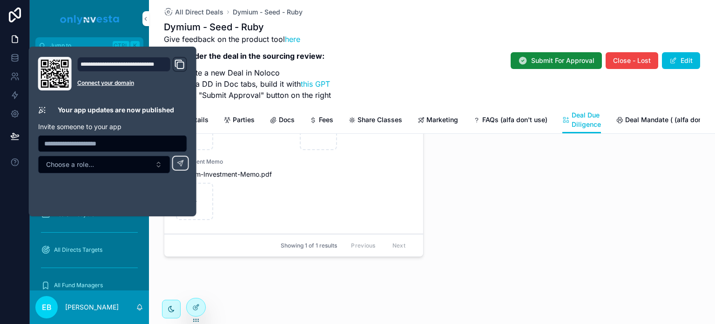
click at [428, 211] on div "Subscription Agreement Dymium---A&R-Note-Purchase-Agreement-([DATE])-(1) .pdf O…" at bounding box center [432, 139] width 548 height 250
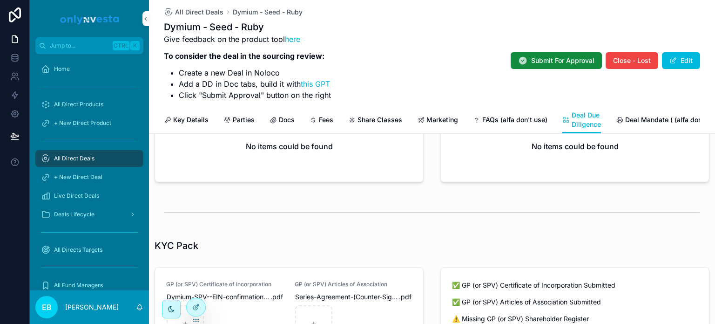
scroll to position [47, 0]
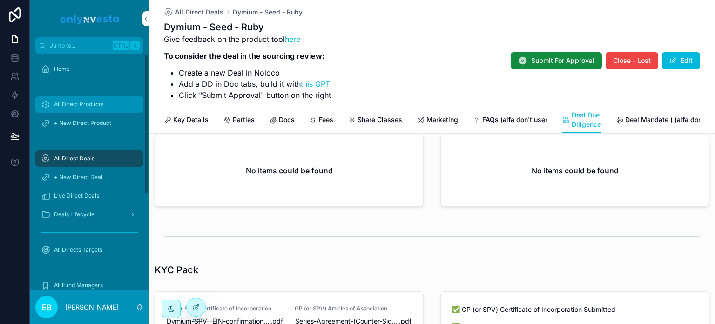
click at [102, 96] on link "All Direct Products" at bounding box center [89, 104] width 108 height 17
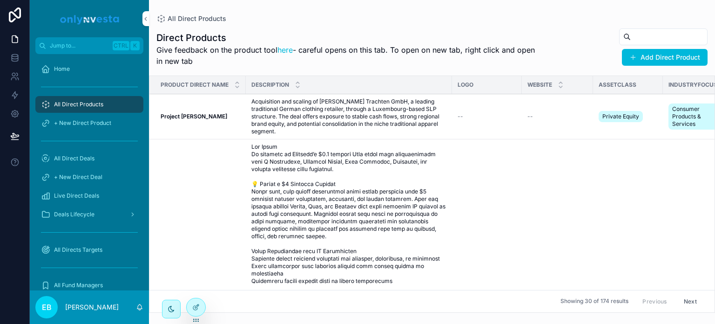
click at [71, 104] on span "All Direct Products" at bounding box center [78, 104] width 49 height 7
click at [79, 154] on div "All Direct Deals" at bounding box center [89, 158] width 97 height 15
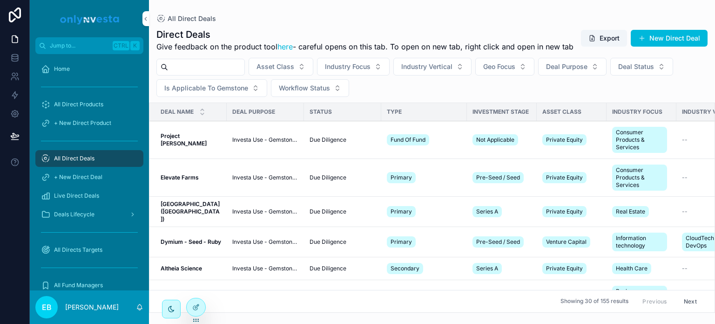
click at [231, 74] on input "scrollable content" at bounding box center [206, 67] width 76 height 13
type input "******"
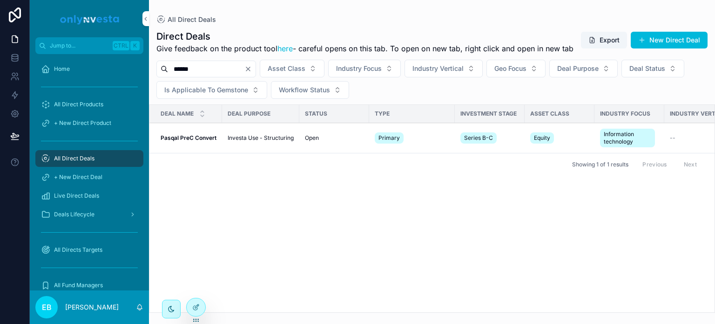
click at [200, 141] on strong "Pasqal PreC Convert" at bounding box center [189, 137] width 56 height 7
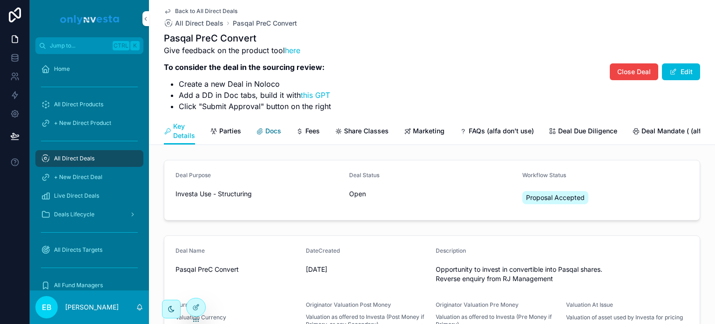
click at [271, 133] on span "Docs" at bounding box center [273, 130] width 16 height 9
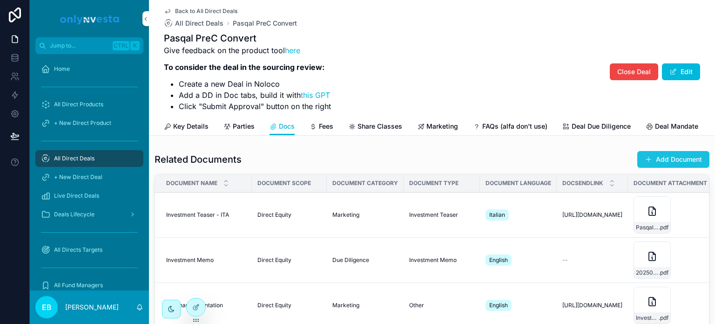
click at [637, 168] on button "Add Document" at bounding box center [673, 159] width 72 height 17
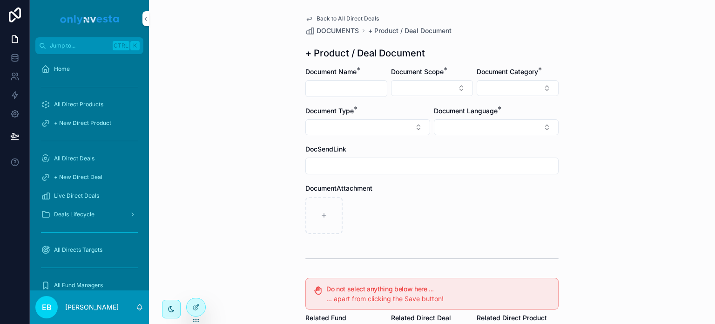
click at [307, 87] on input "scrollable content" at bounding box center [346, 88] width 81 height 13
type input "**********"
click at [391, 89] on button "Select Button" at bounding box center [432, 88] width 82 height 16
click at [409, 119] on div "Direct Equity" at bounding box center [428, 124] width 129 height 15
click at [519, 95] on button "Select Button" at bounding box center [518, 88] width 82 height 16
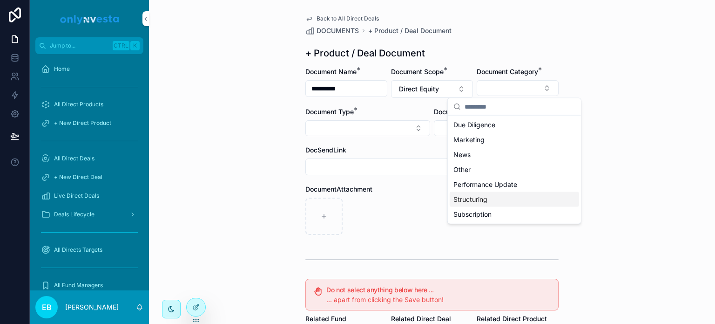
click at [454, 204] on div "Structuring" at bounding box center [514, 199] width 129 height 15
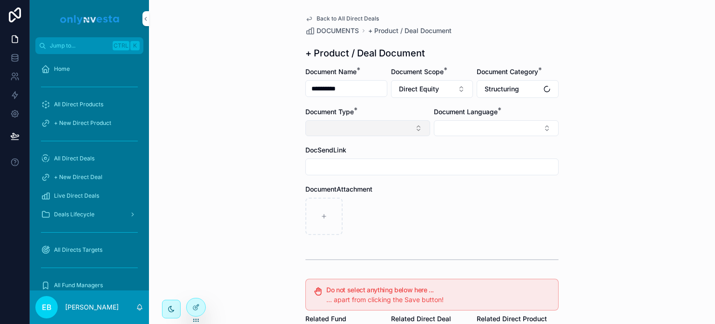
click at [383, 132] on button "Select Button" at bounding box center [367, 128] width 125 height 16
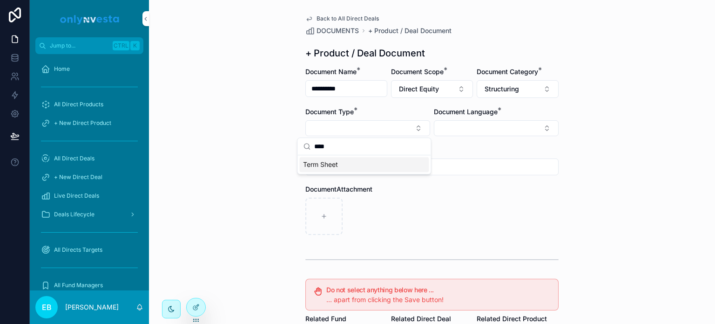
type input "****"
click at [335, 163] on span "Term Sheet" at bounding box center [320, 164] width 35 height 9
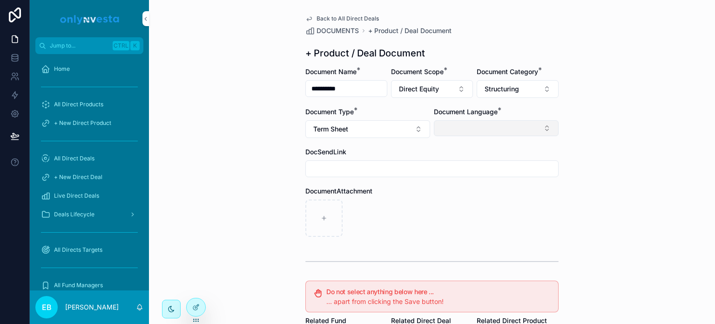
click at [475, 133] on button "Select Button" at bounding box center [496, 128] width 125 height 16
click at [464, 193] on div "English" at bounding box center [492, 194] width 129 height 15
click at [203, 202] on div "**********" at bounding box center [432, 162] width 566 height 324
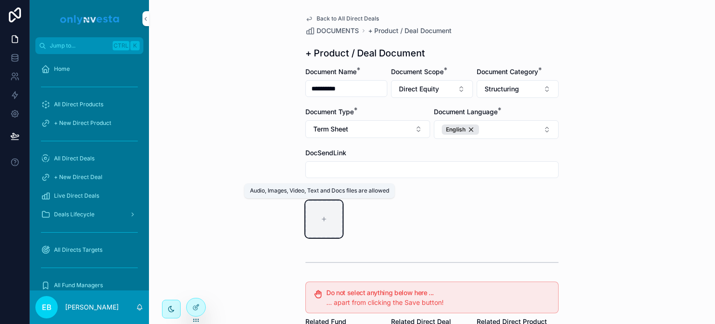
click at [321, 221] on icon "scrollable content" at bounding box center [324, 219] width 7 height 7
type input "**********"
